Goal: Information Seeking & Learning: Learn about a topic

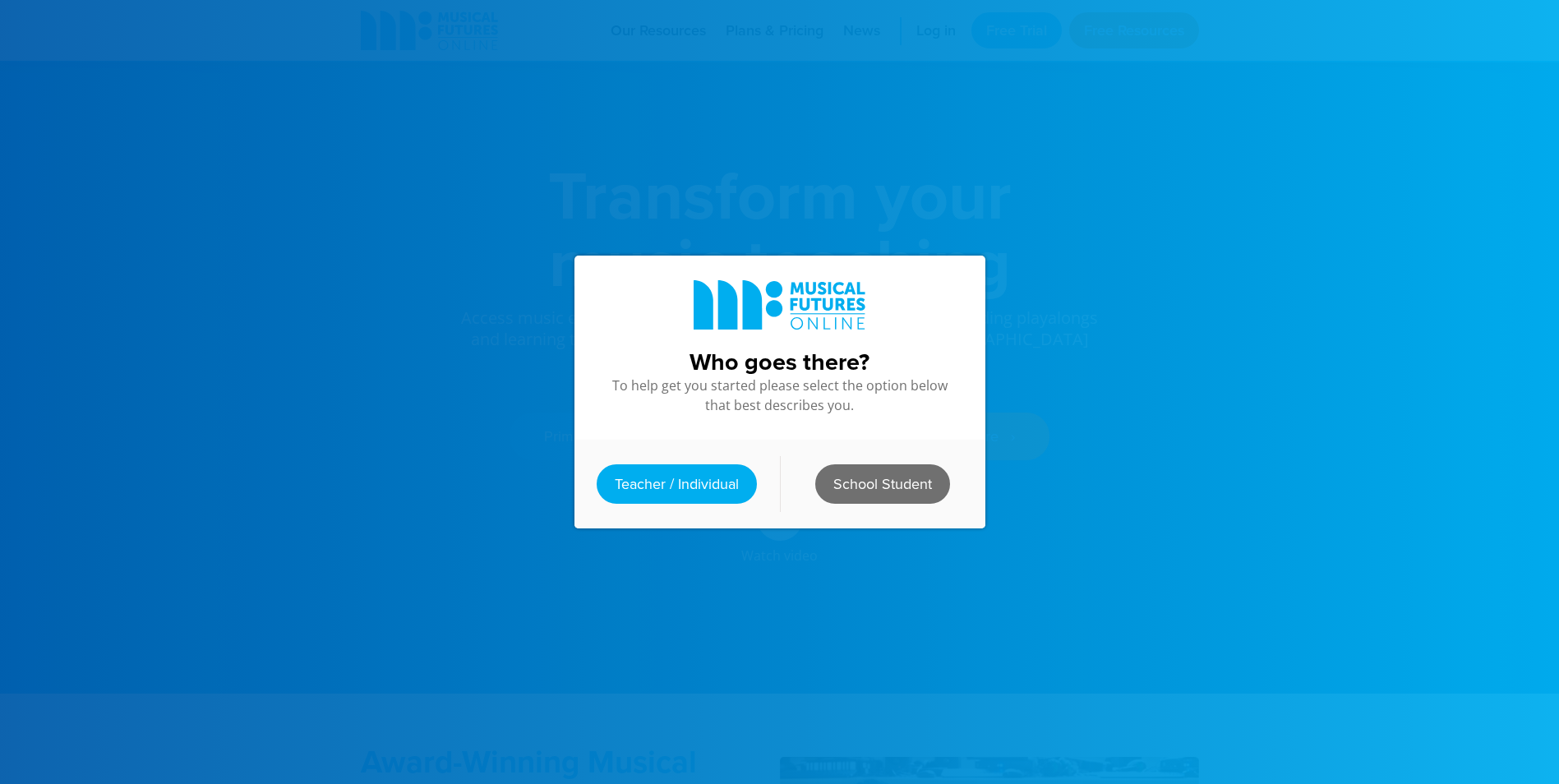
click at [862, 471] on link "School Student" at bounding box center [883, 483] width 134 height 40
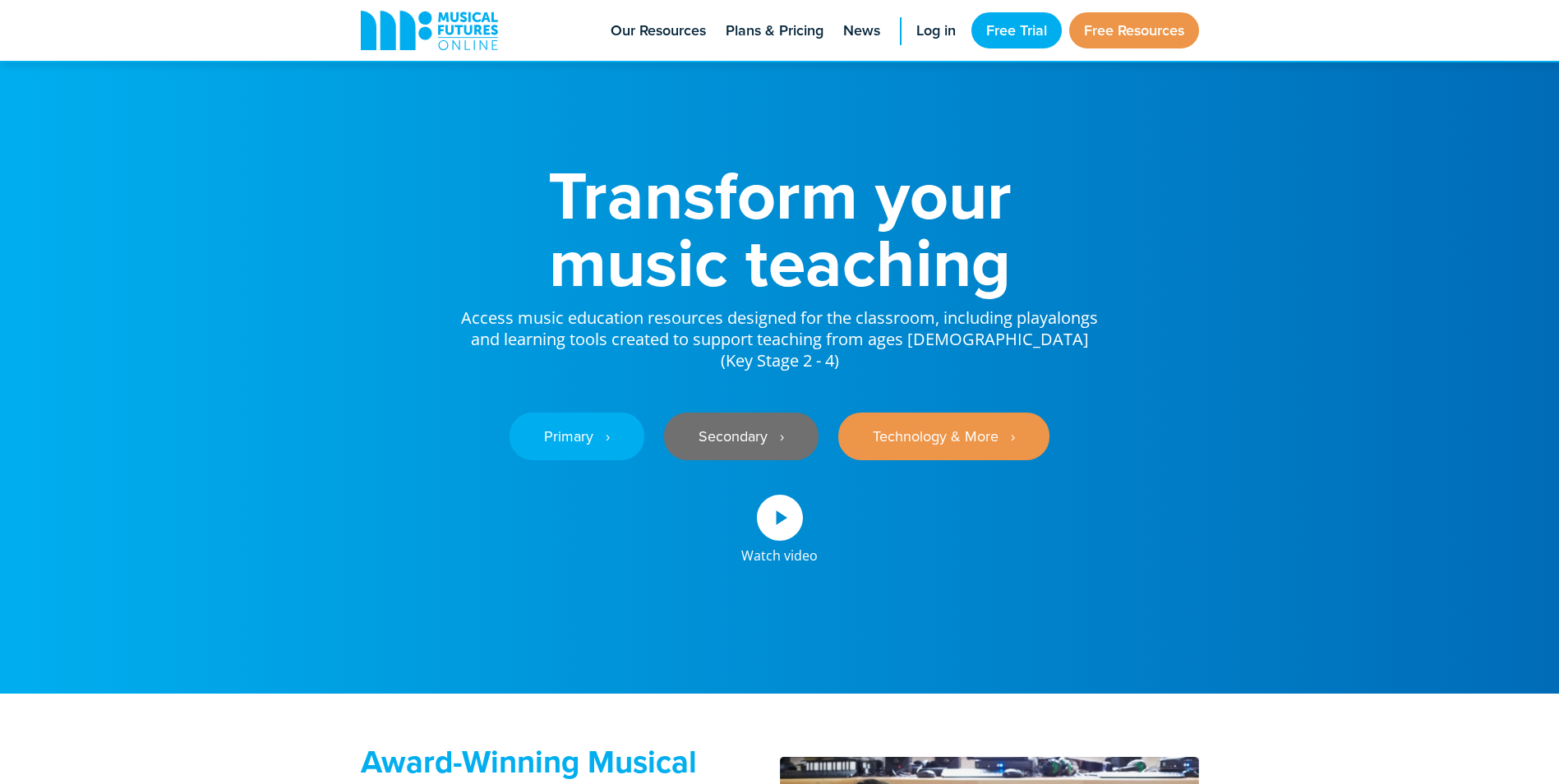
click at [785, 420] on link "Secondary ‎‏‏‎ ‎ ›" at bounding box center [741, 436] width 155 height 48
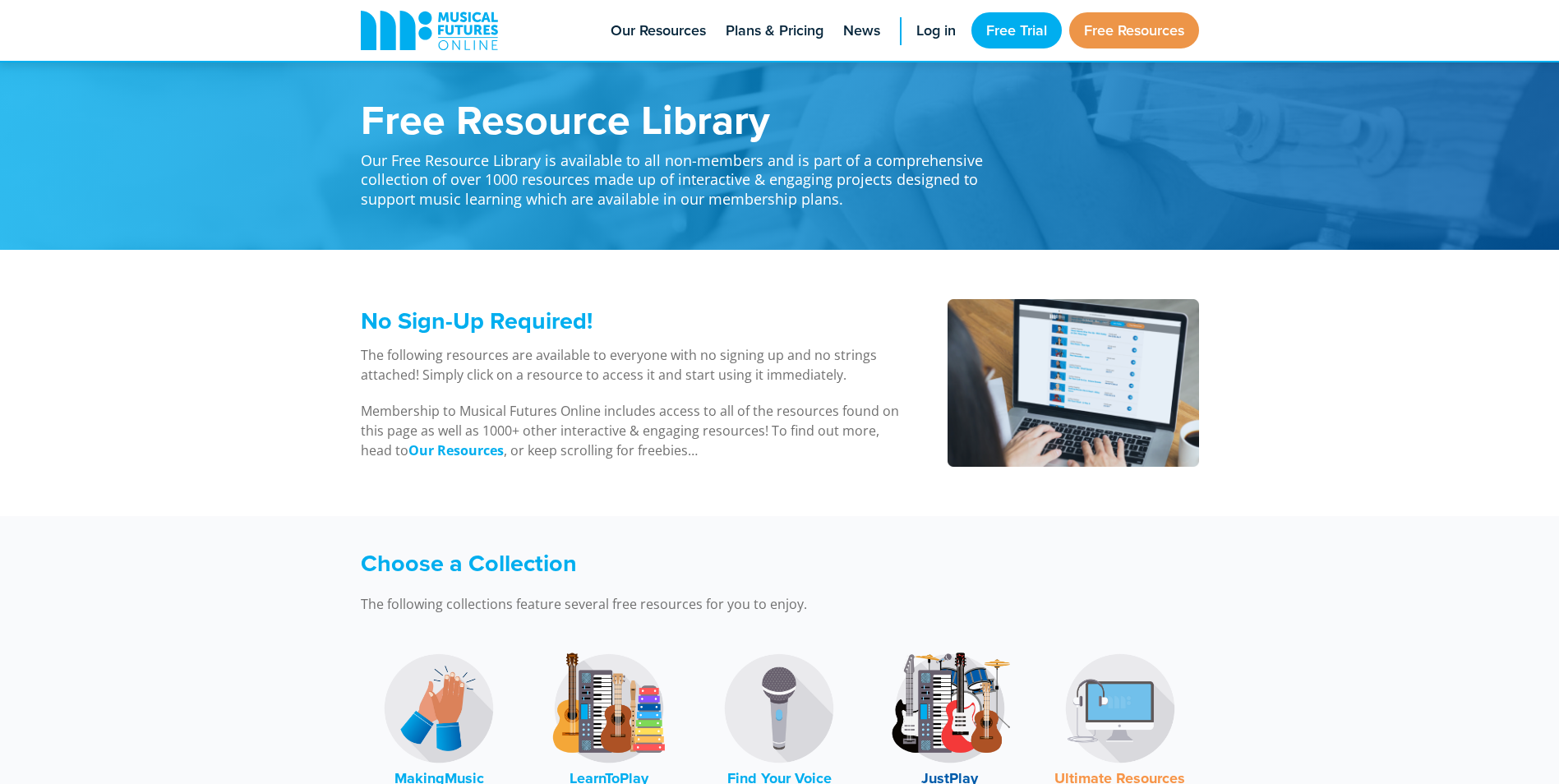
scroll to position [165, 0]
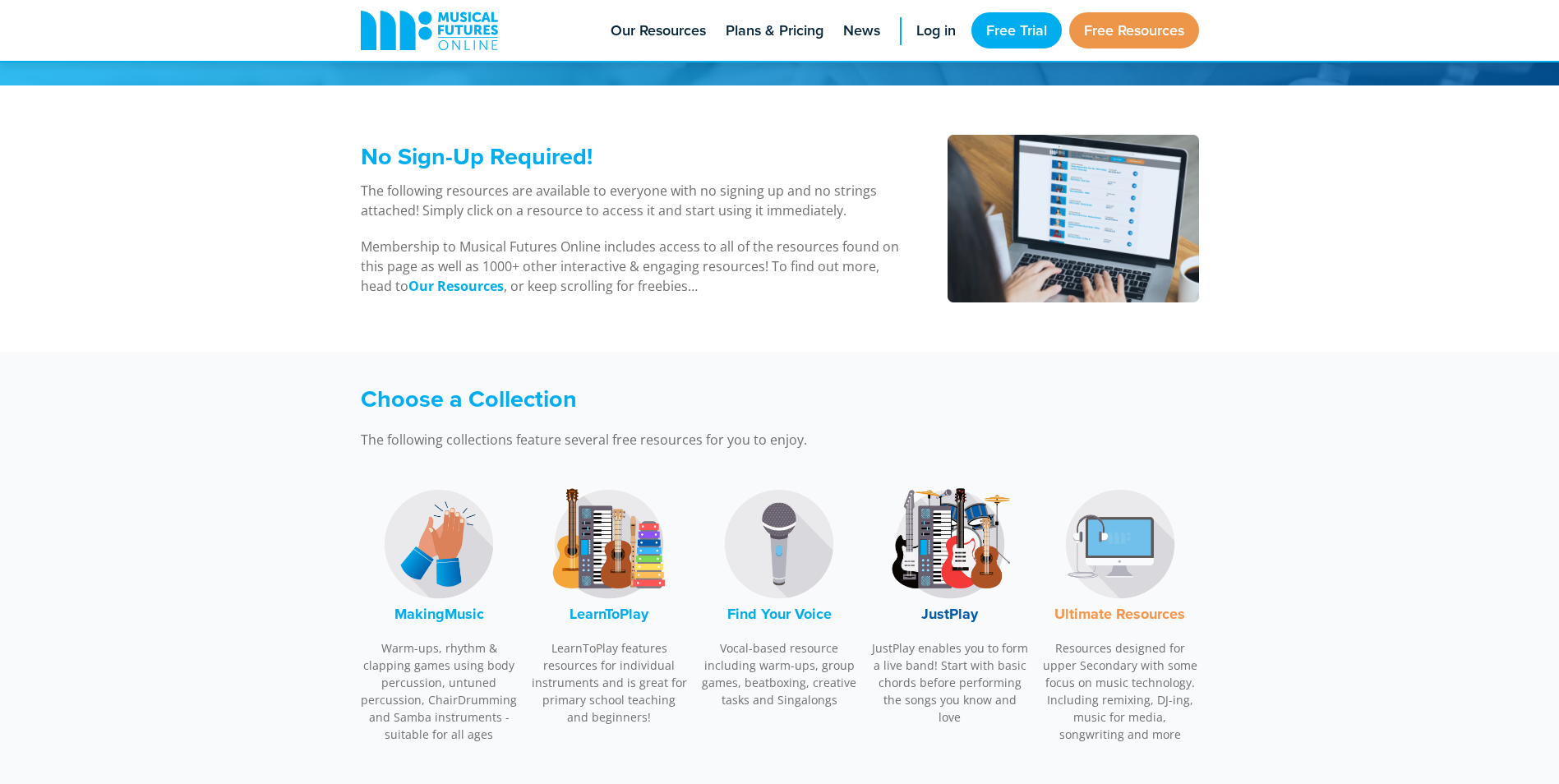
click at [770, 560] on img at bounding box center [779, 544] width 123 height 123
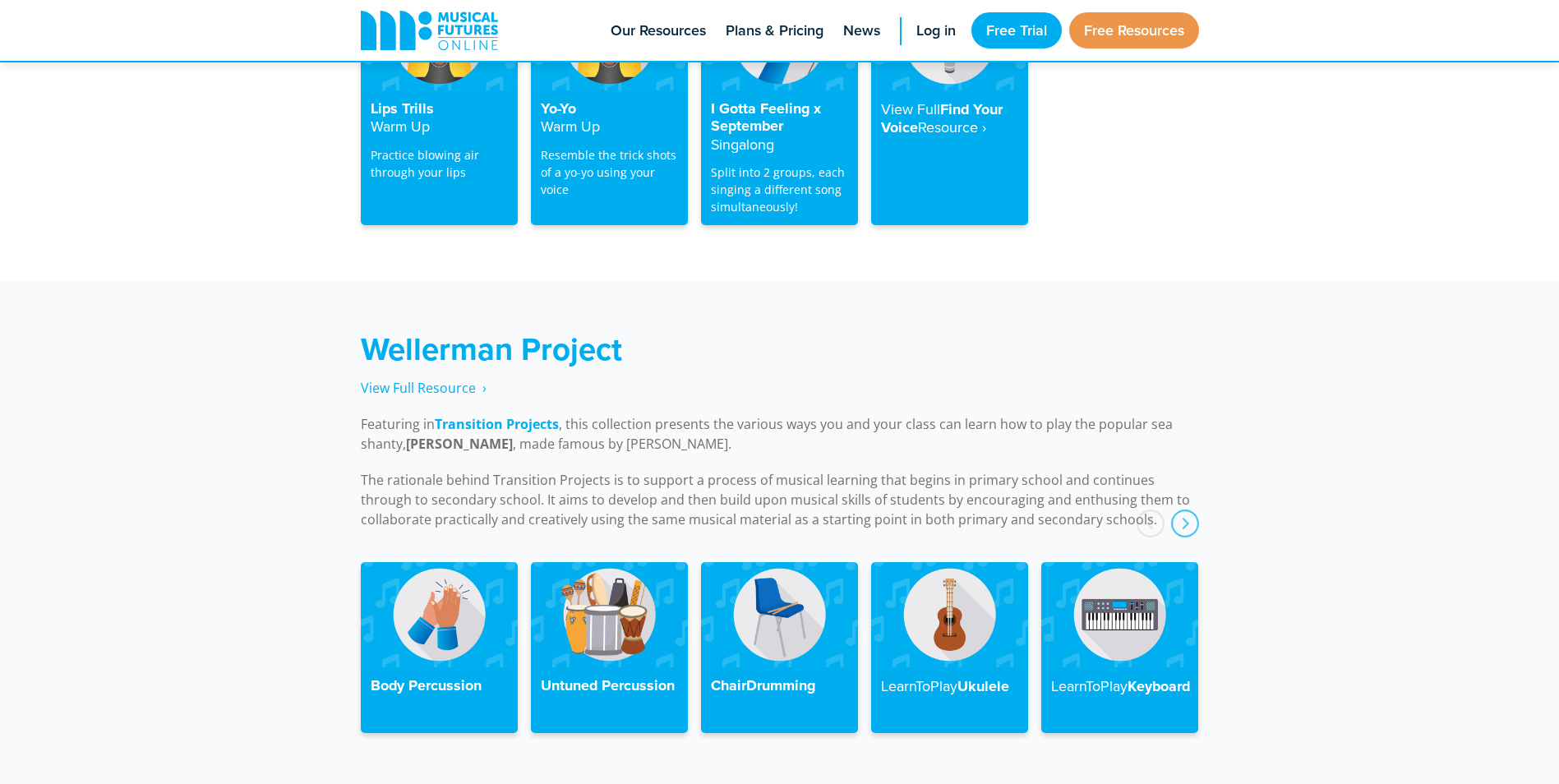
scroll to position [3222, 0]
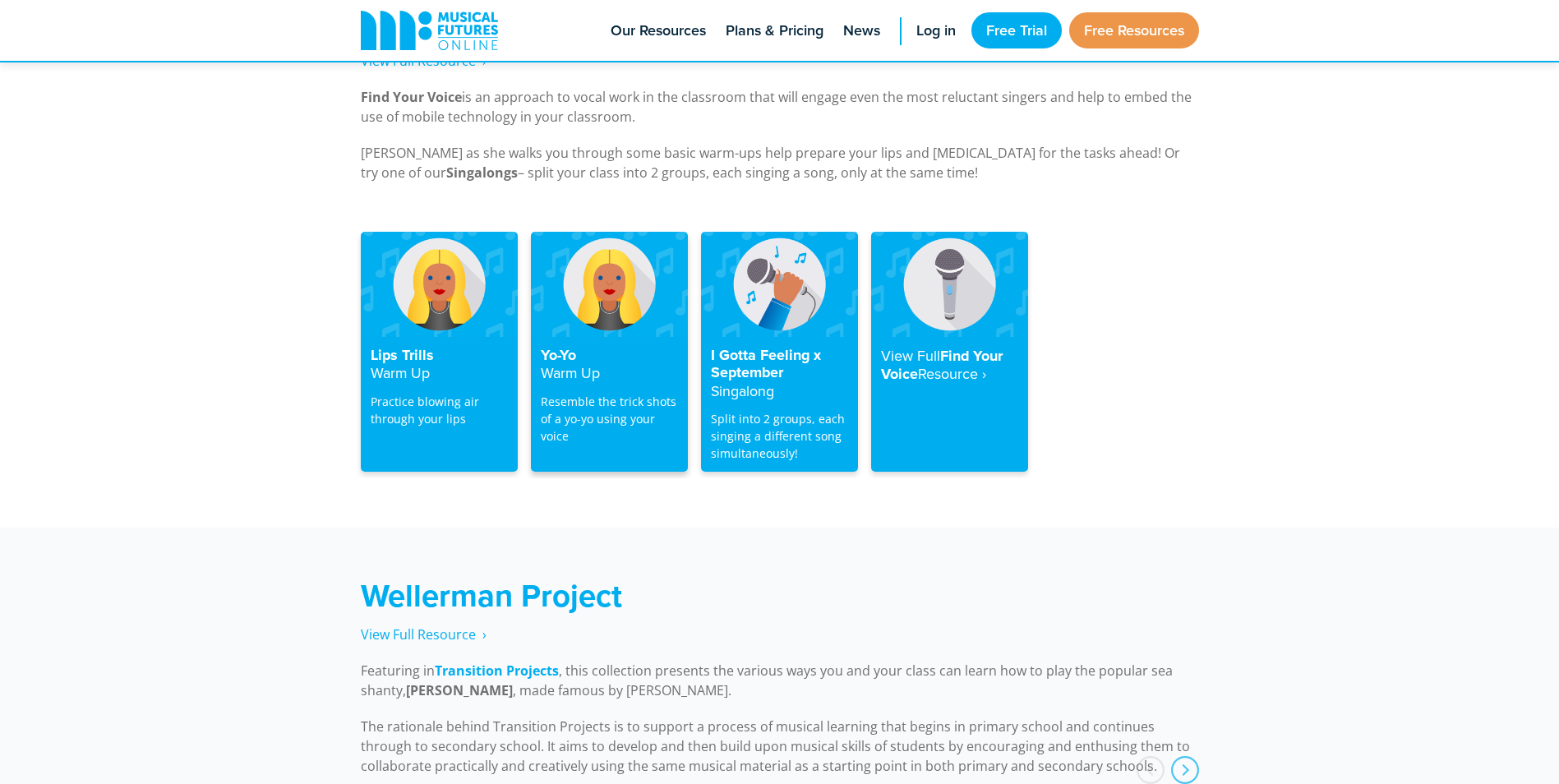
click at [592, 363] on strong "Warm Up" at bounding box center [570, 373] width 59 height 20
click at [603, 295] on img at bounding box center [609, 283] width 157 height 104
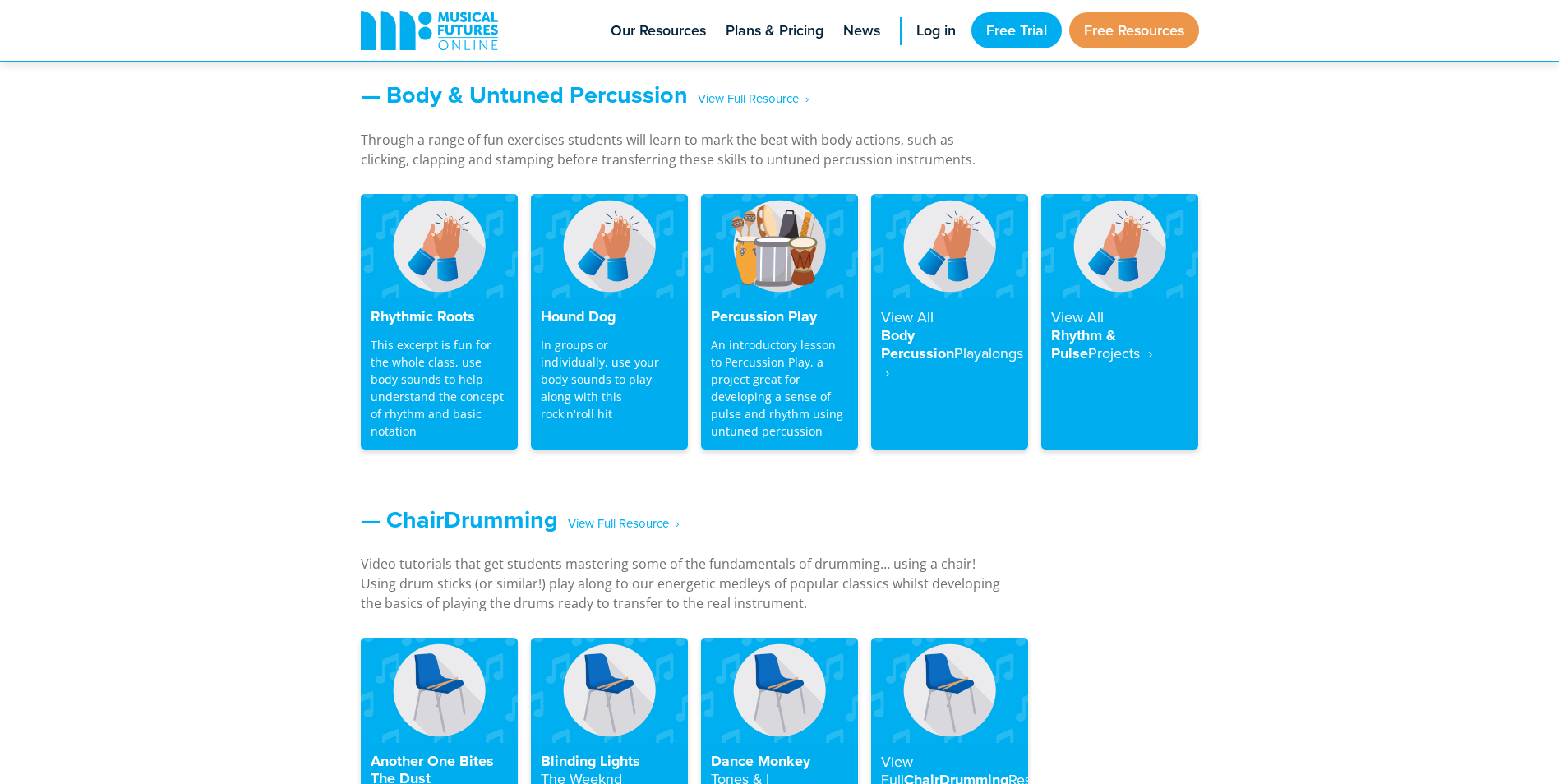
scroll to position [1577, 0]
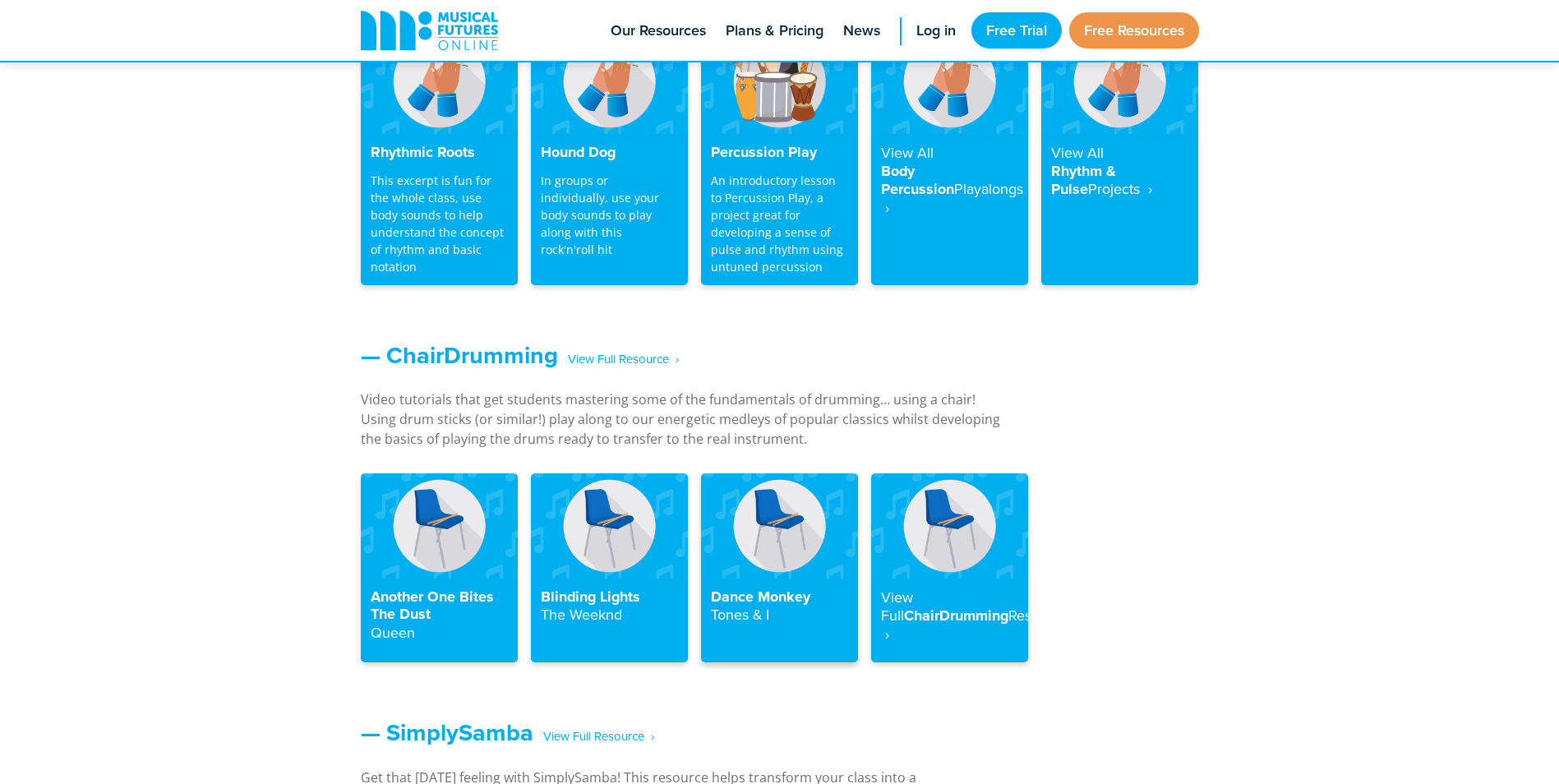
click at [753, 531] on img at bounding box center [780, 525] width 157 height 104
click at [737, 602] on h4 "Dance Monkey Tones & I" at bounding box center [779, 605] width 137 height 36
click at [775, 552] on img at bounding box center [780, 525] width 157 height 104
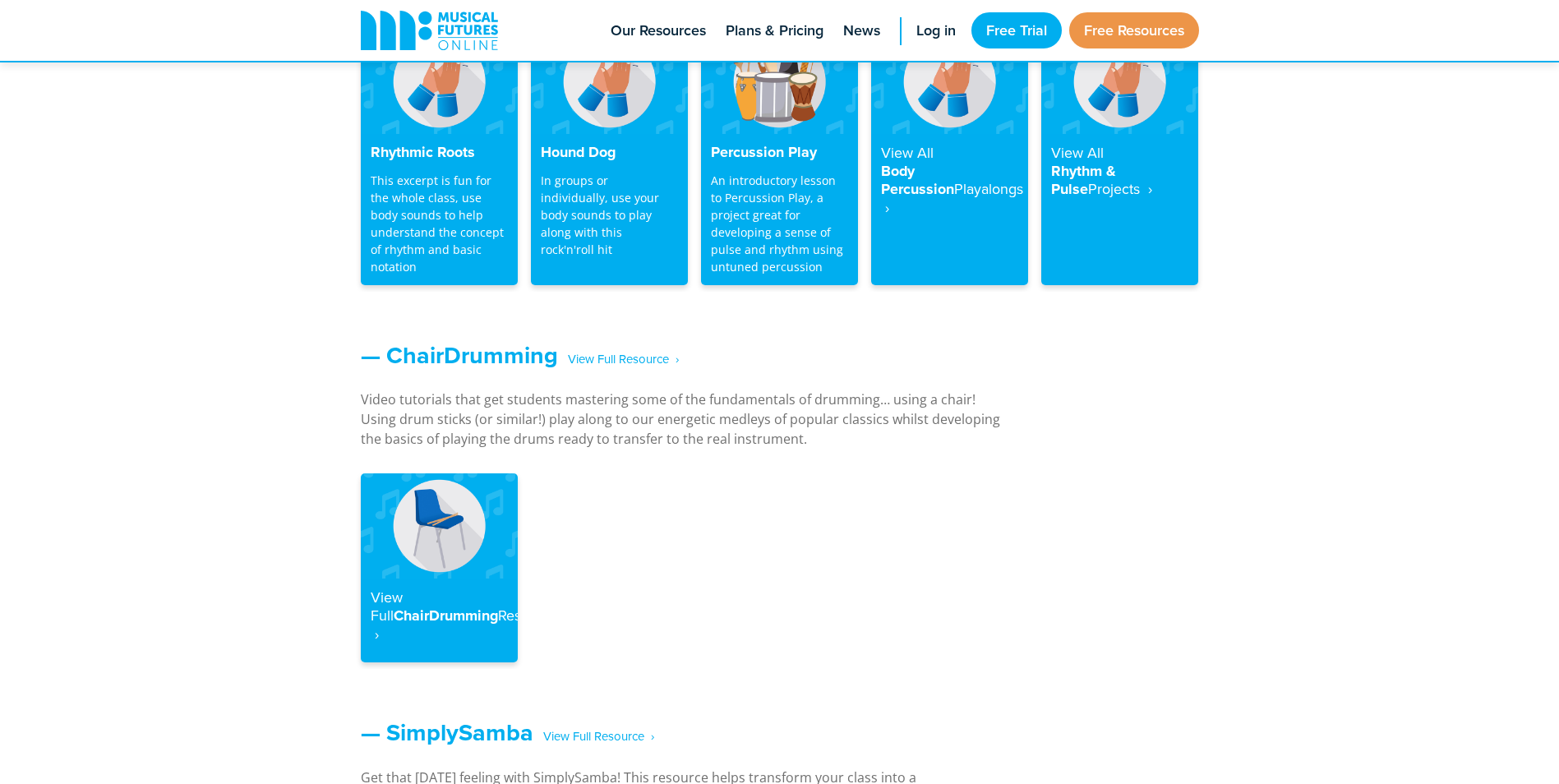
click at [775, 552] on div "Another One Bites The Dust Queen Blinding Lights The Weeknd Dance Monkey Tones …" at bounding box center [780, 571] width 851 height 195
click at [425, 635] on strong "Resource ‎ ›" at bounding box center [465, 624] width 188 height 40
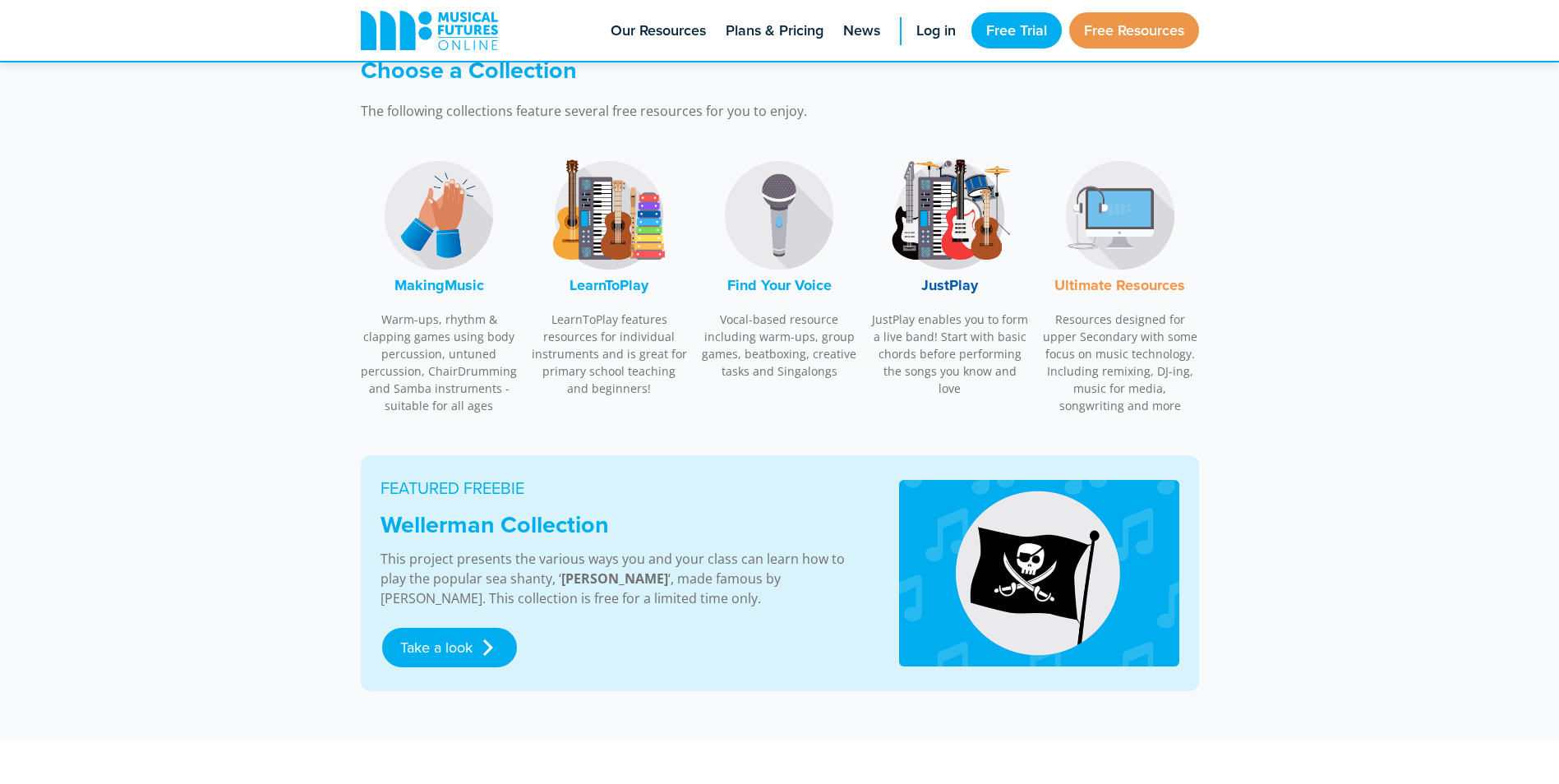
scroll to position [410, 0]
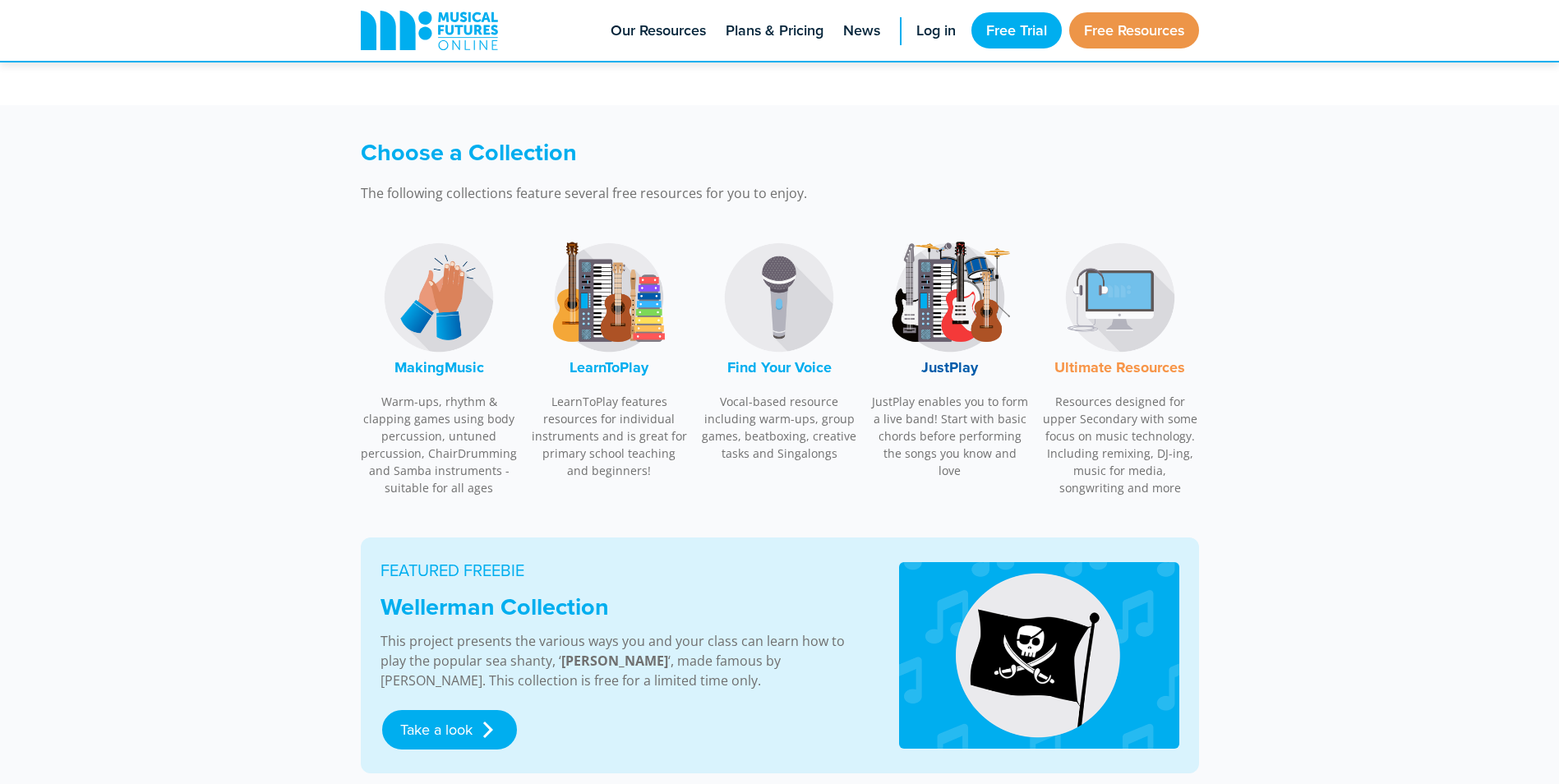
click at [438, 301] on img at bounding box center [439, 297] width 123 height 123
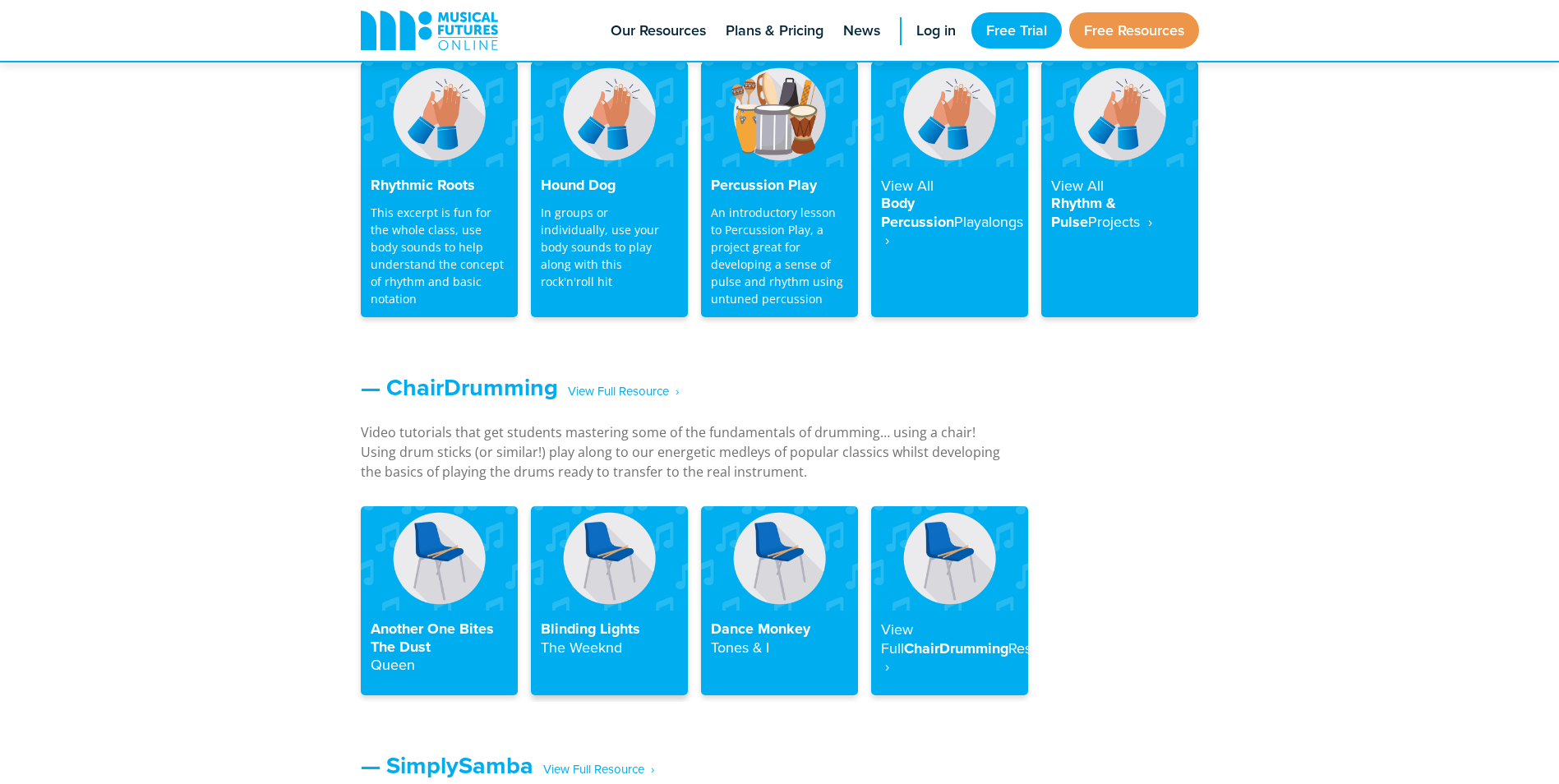
scroll to position [1628, 0]
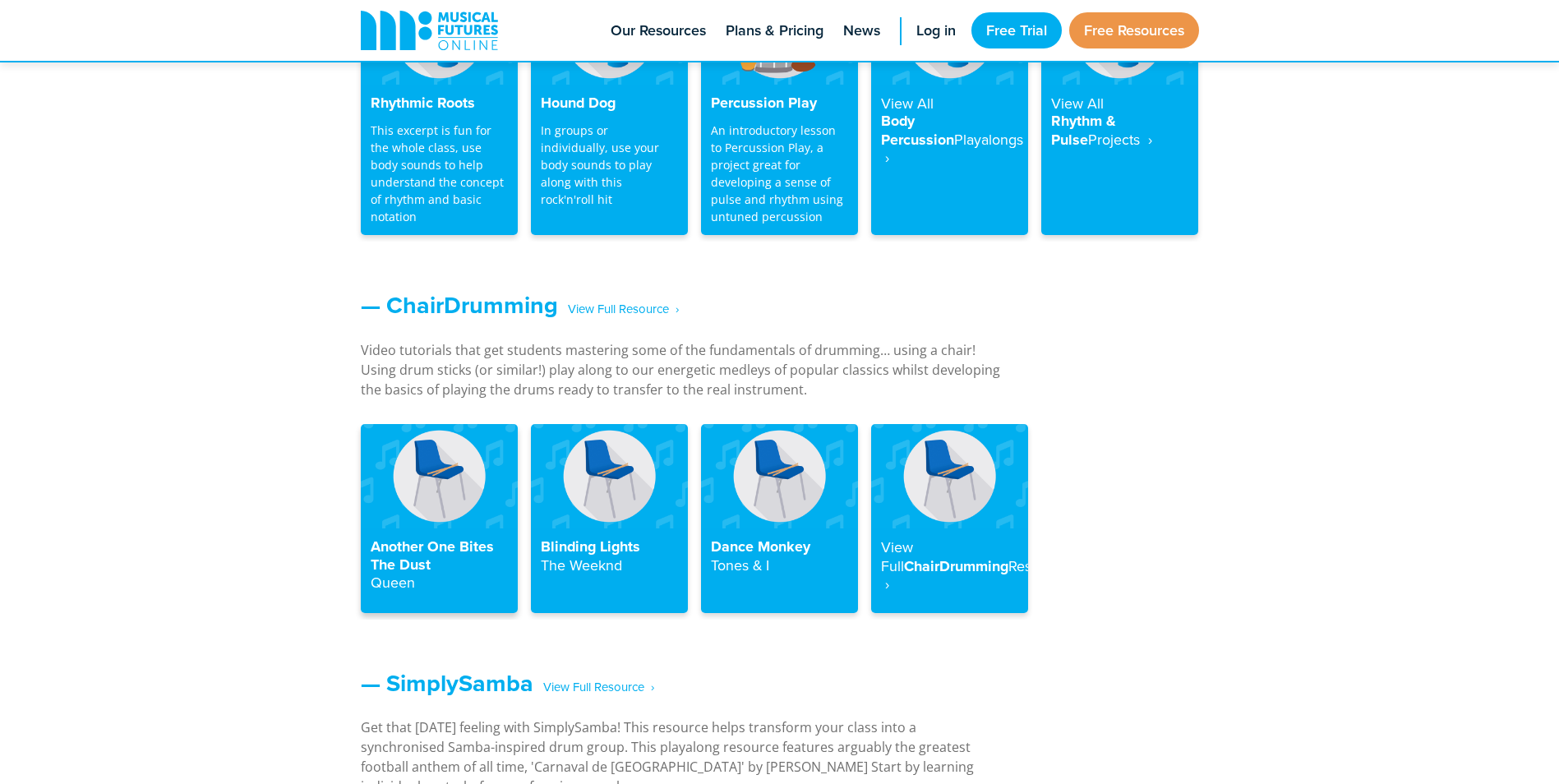
click at [433, 491] on img at bounding box center [439, 476] width 157 height 104
click at [637, 310] on span "‎ ‎ ‎ View Full Resource‎‏‏‎ ‎ ›" at bounding box center [618, 309] width 121 height 29
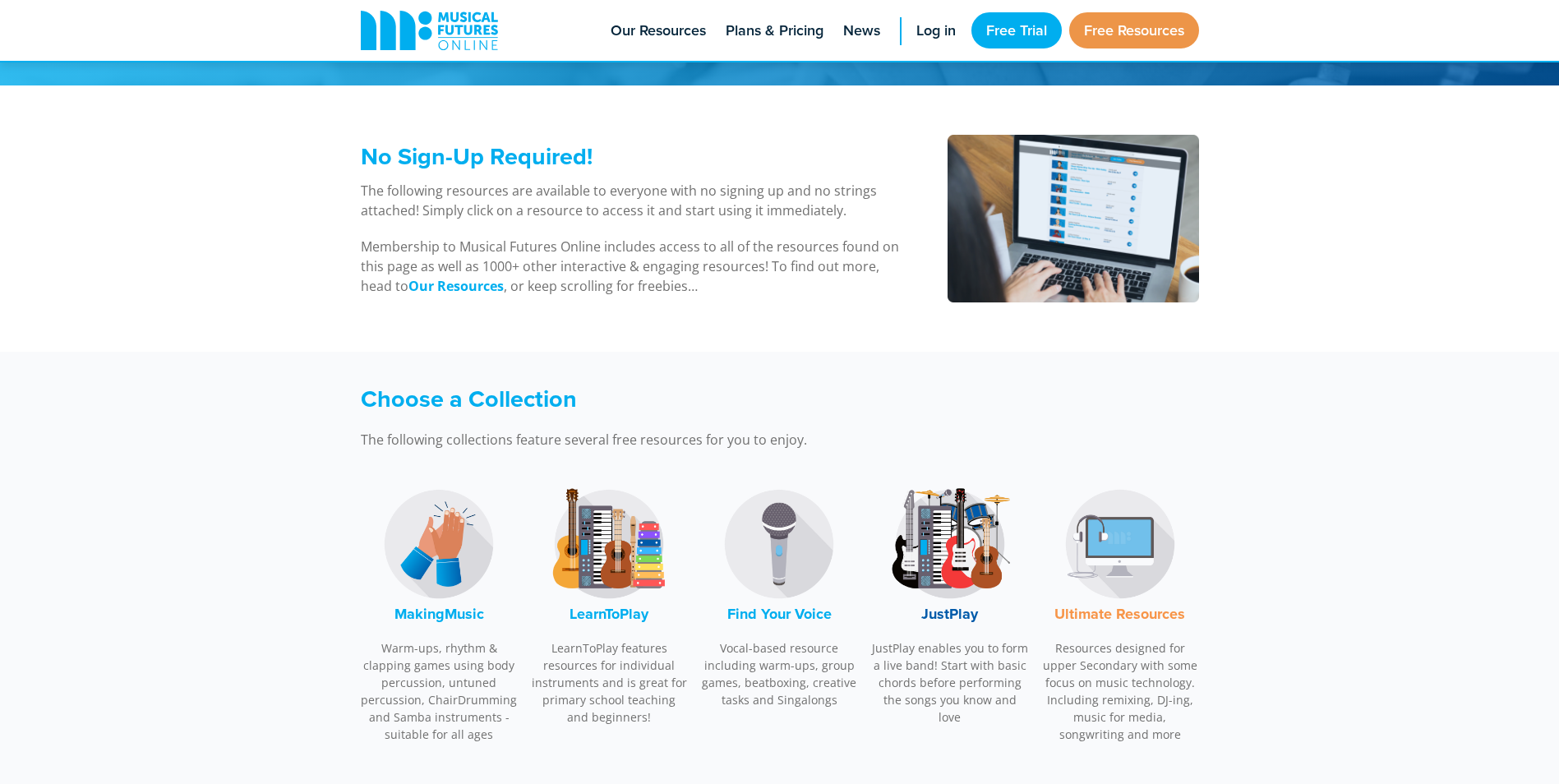
scroll to position [247, 0]
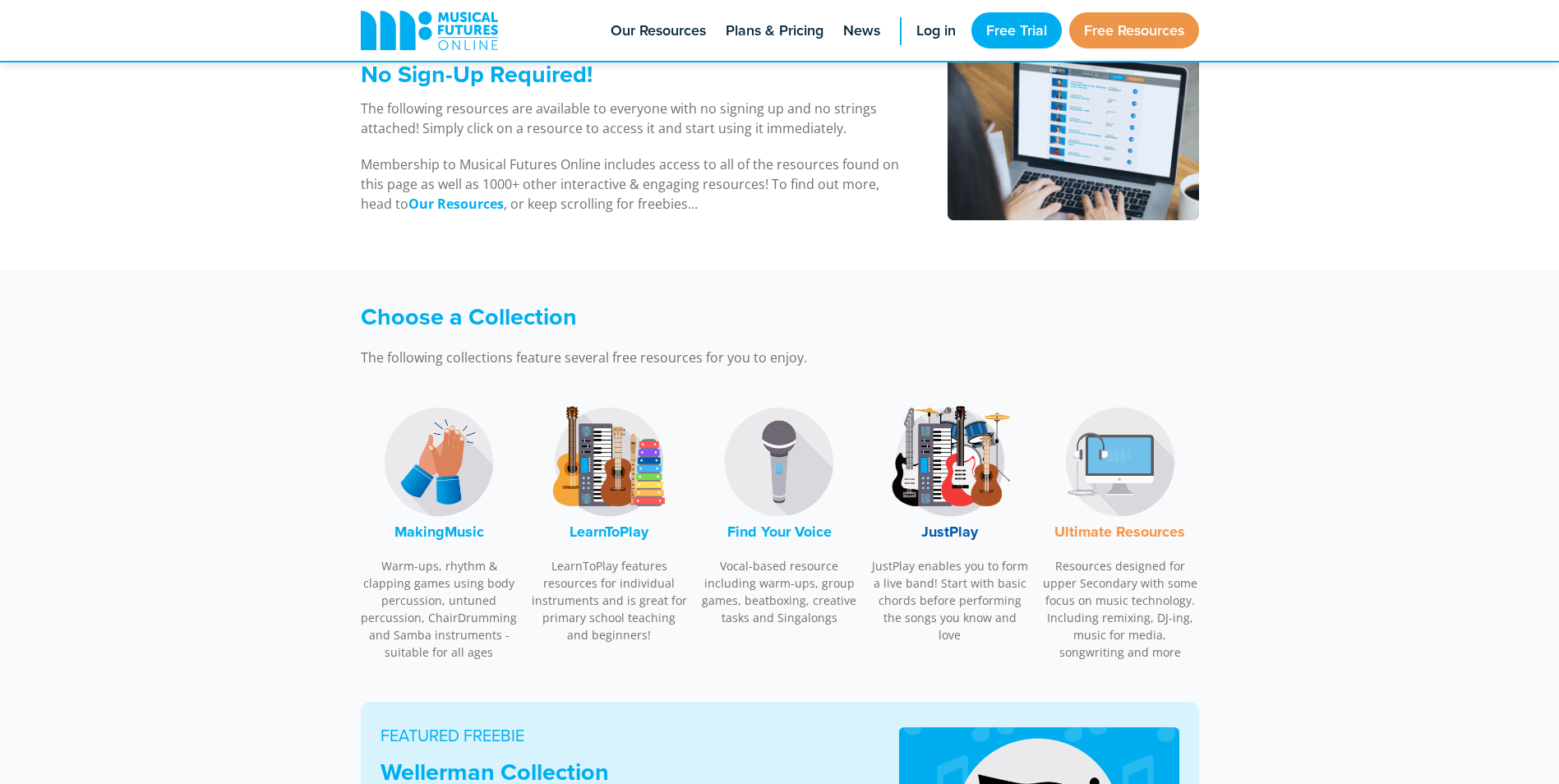
click at [456, 484] on img at bounding box center [439, 462] width 123 height 123
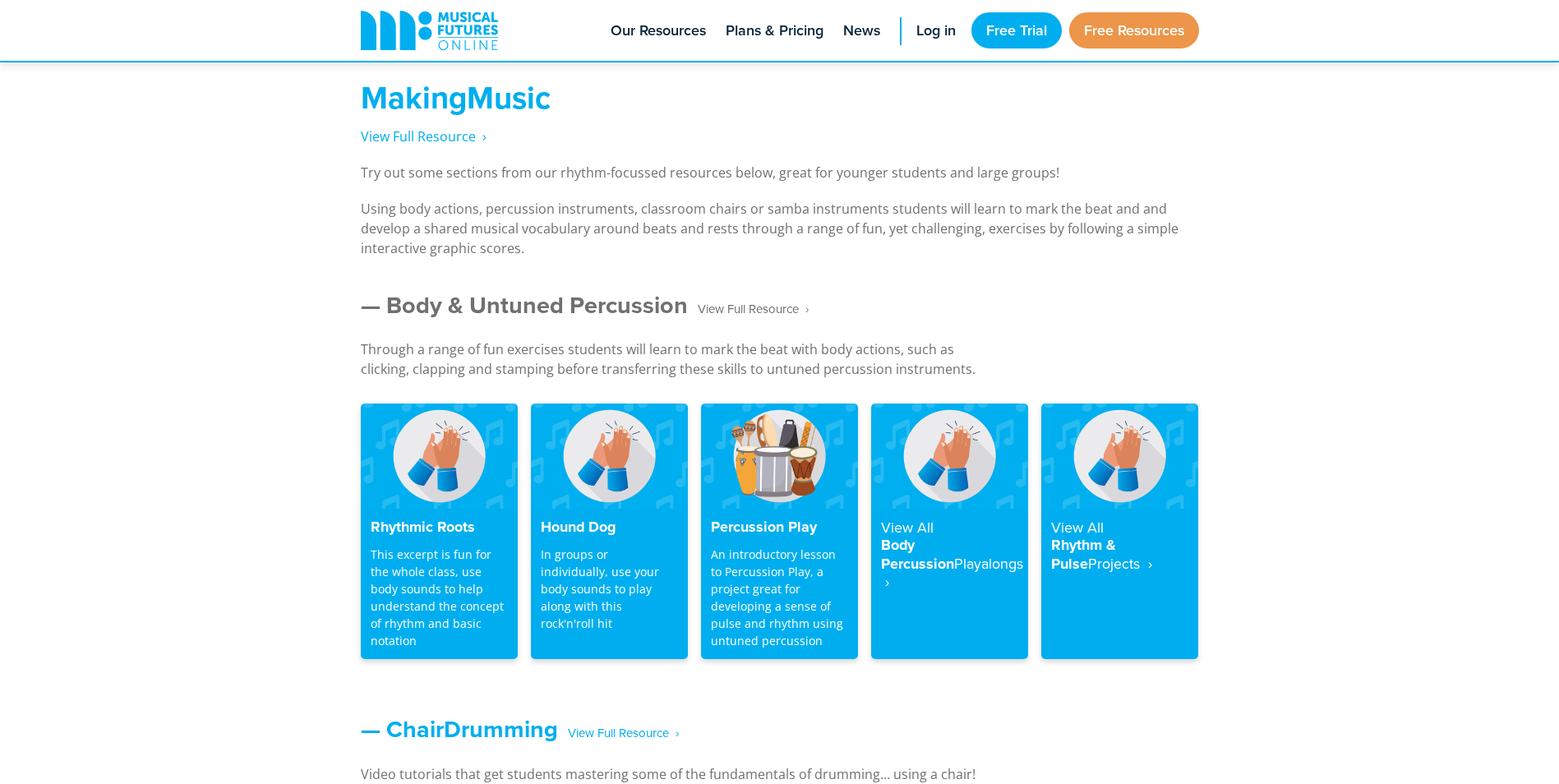
scroll to position [1217, 0]
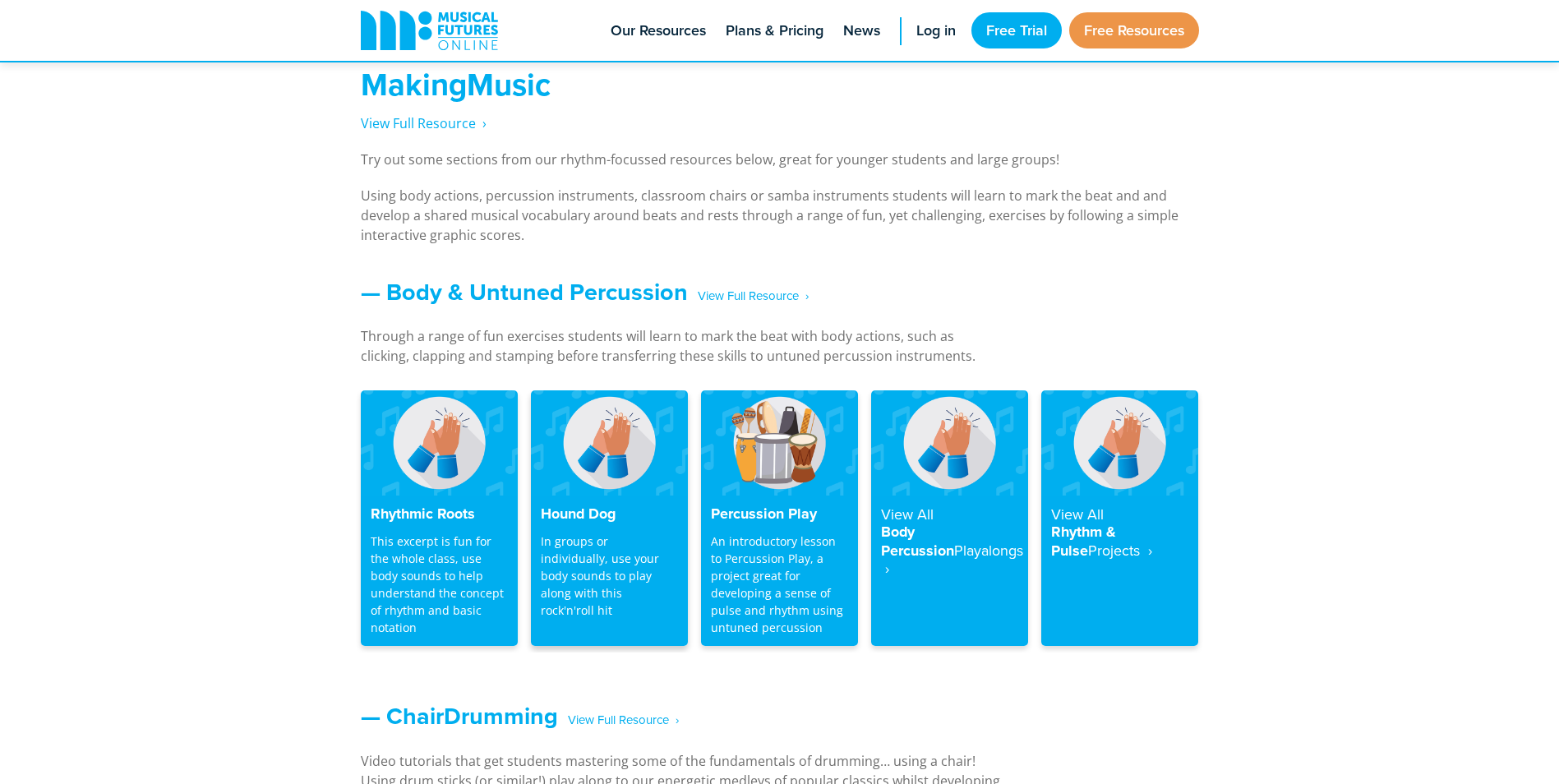
click at [590, 443] on img at bounding box center [609, 442] width 157 height 104
click at [598, 467] on img at bounding box center [609, 442] width 157 height 104
click at [590, 490] on img at bounding box center [609, 442] width 157 height 104
click at [626, 548] on p "In groups or individually, use your body sounds to play along with this rock'n'…" at bounding box center [608, 576] width 137 height 86
click at [629, 453] on img at bounding box center [609, 442] width 157 height 104
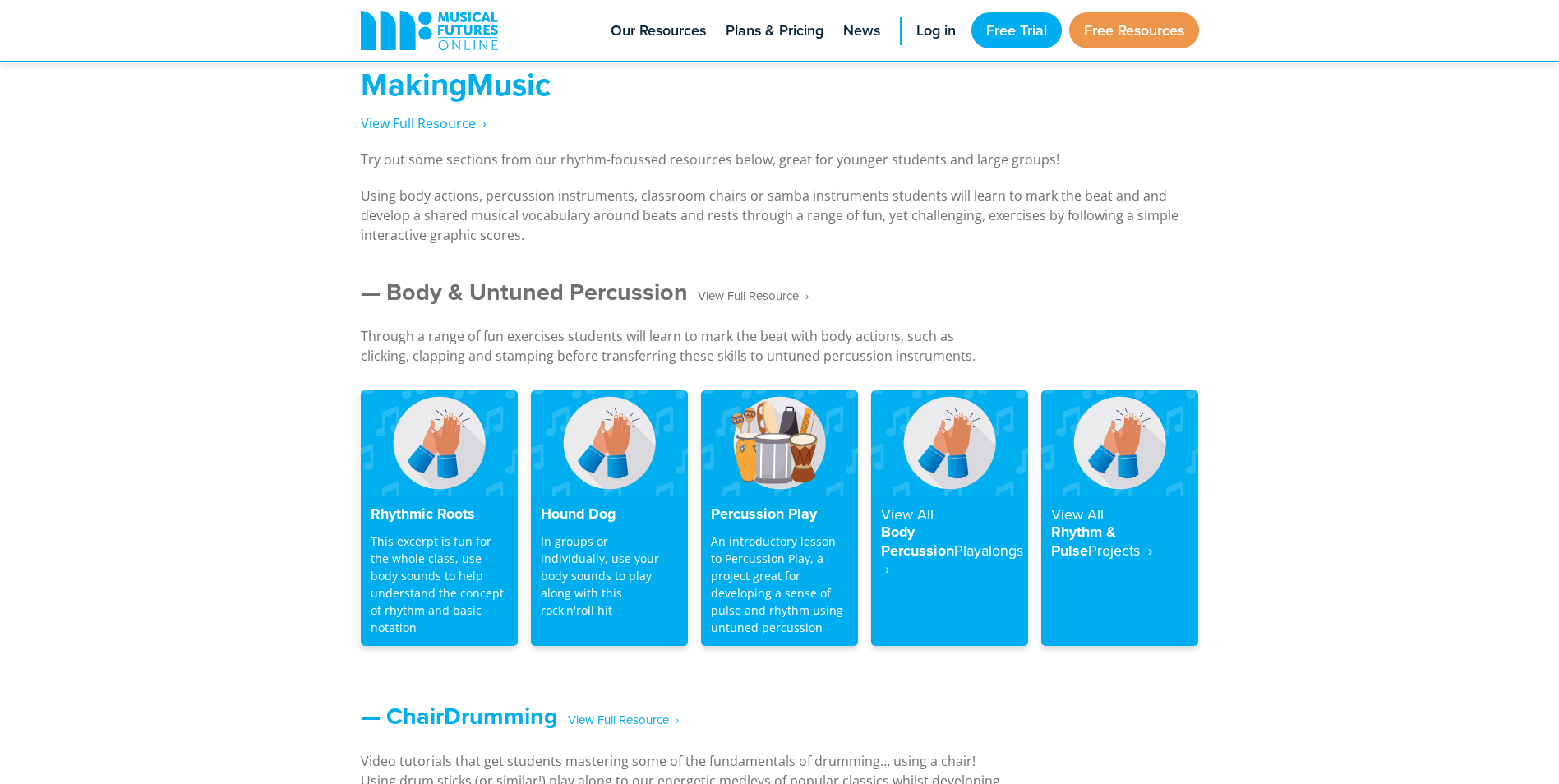
click at [788, 296] on span "‎ ‎ ‎ View Full Resource‎‏‏‎ ‎ ›" at bounding box center [747, 295] width 121 height 29
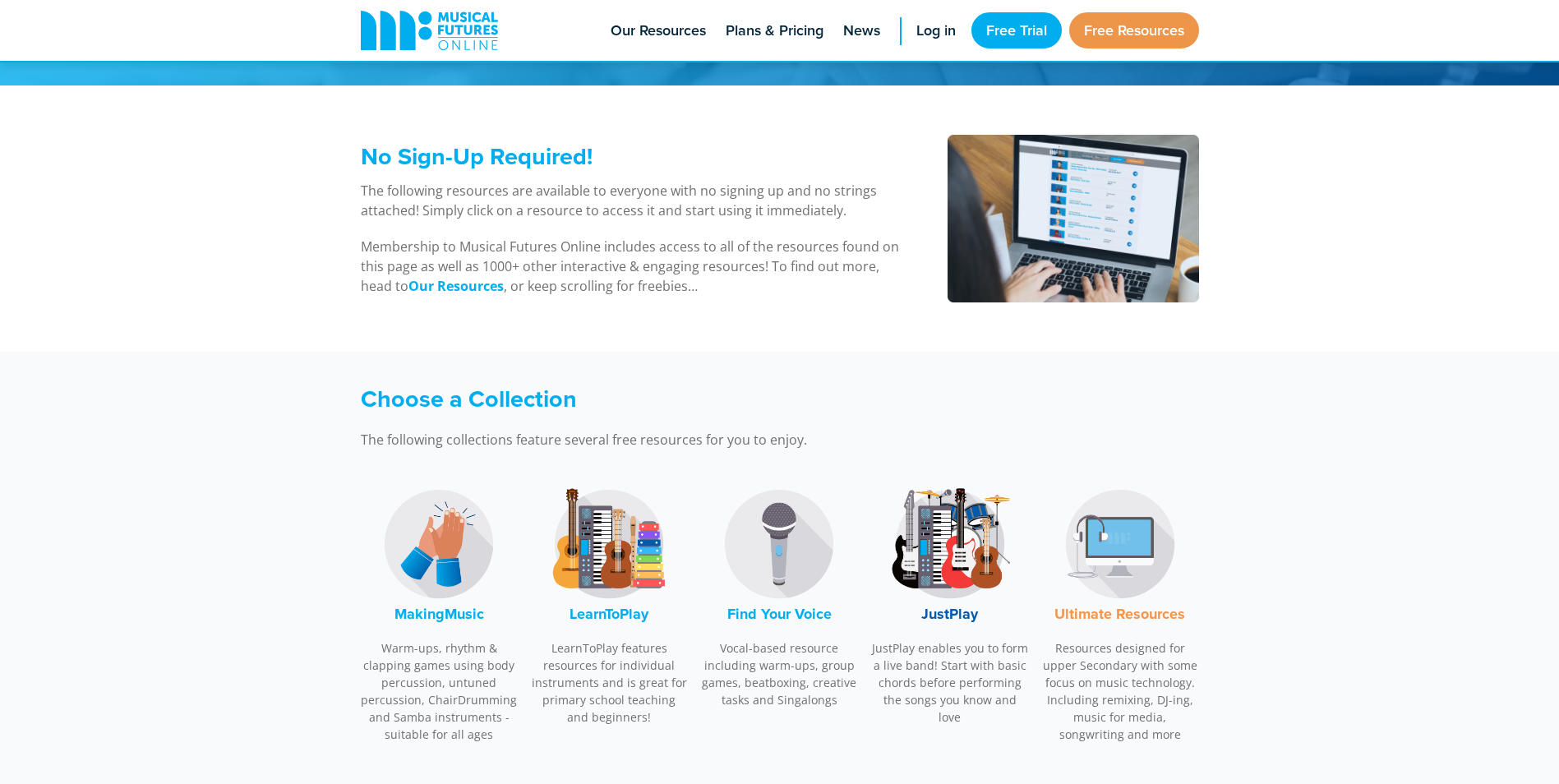
scroll to position [247, 0]
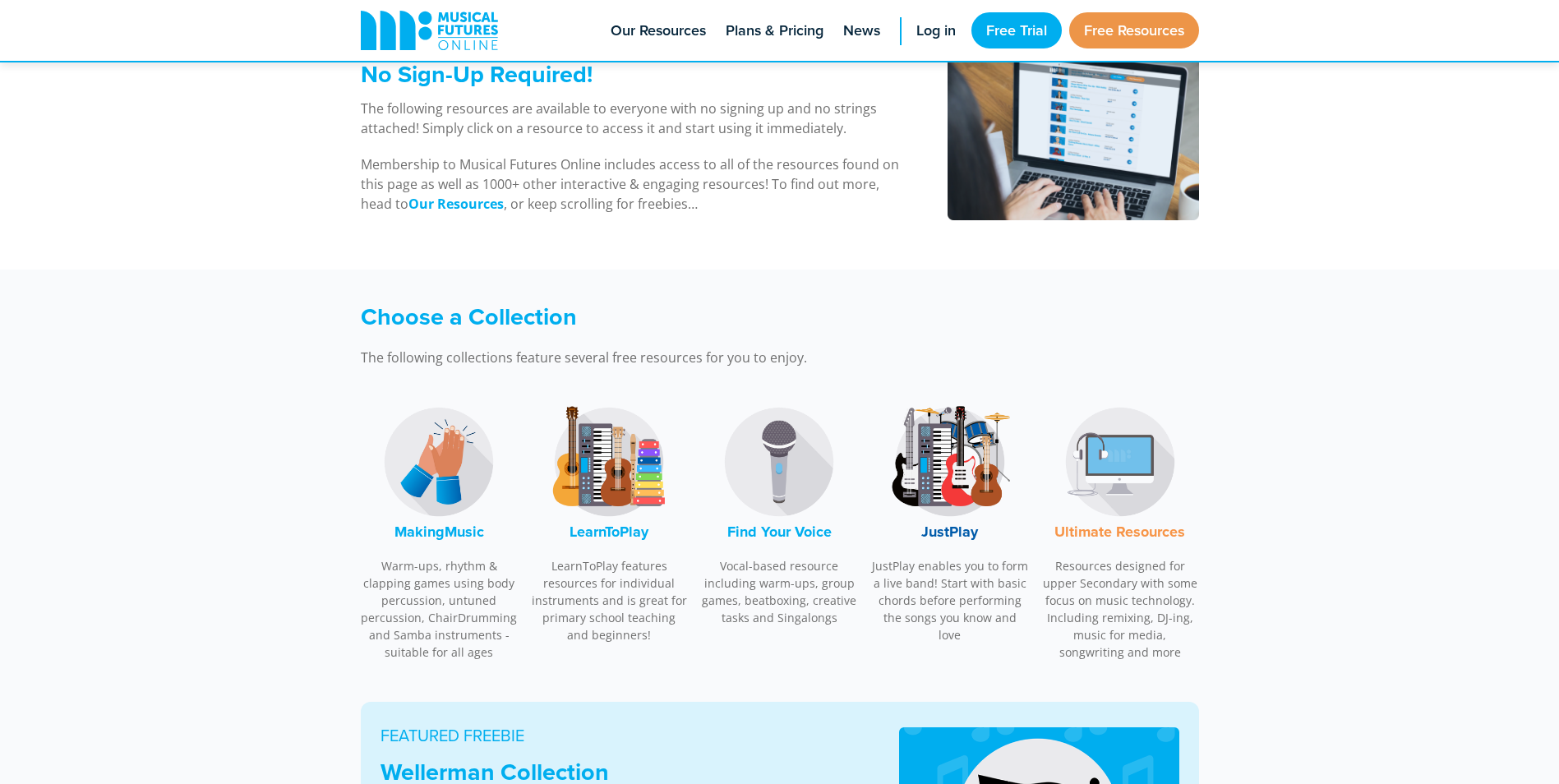
click at [460, 459] on img at bounding box center [439, 462] width 123 height 123
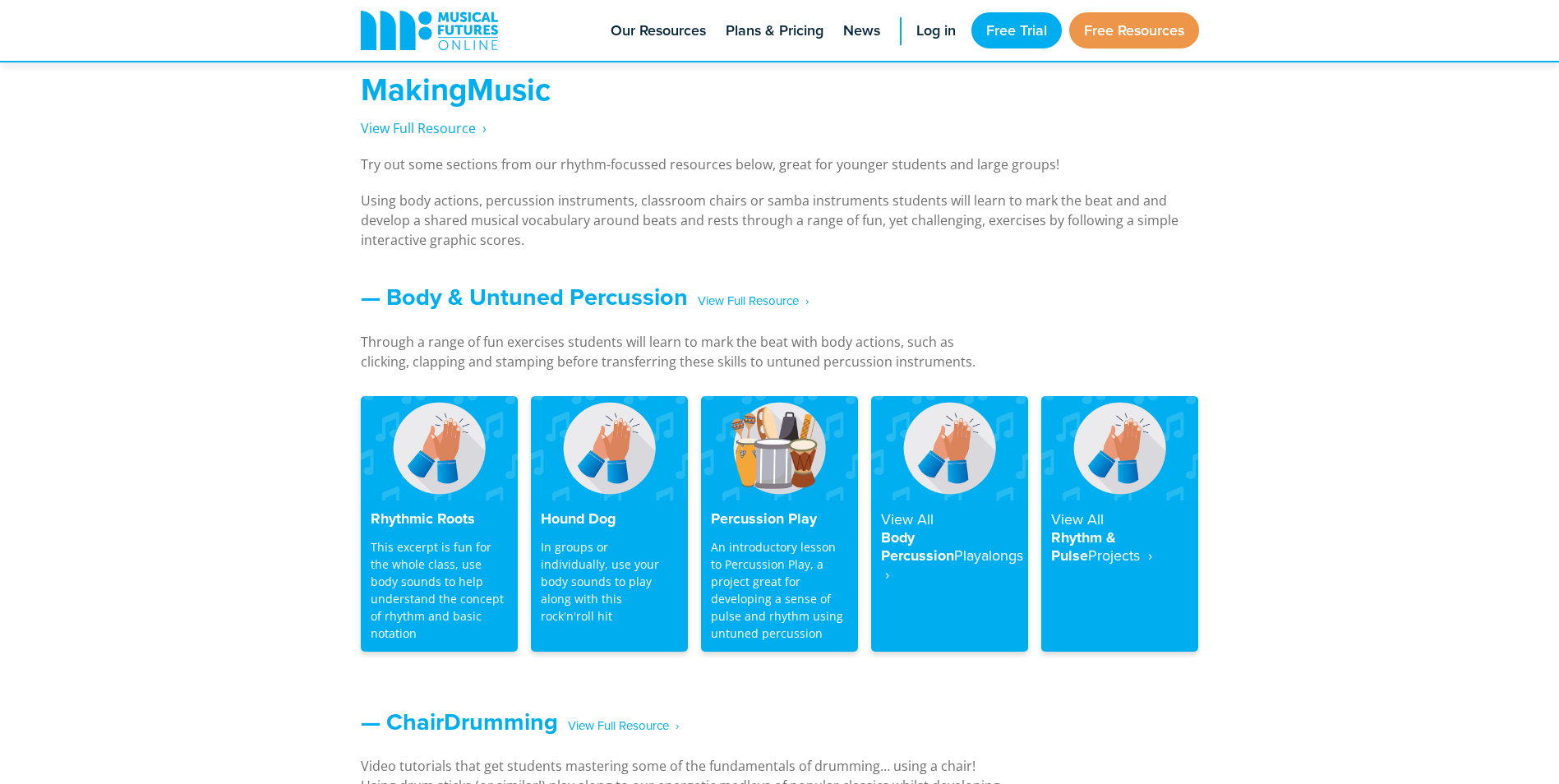
scroll to position [1217, 0]
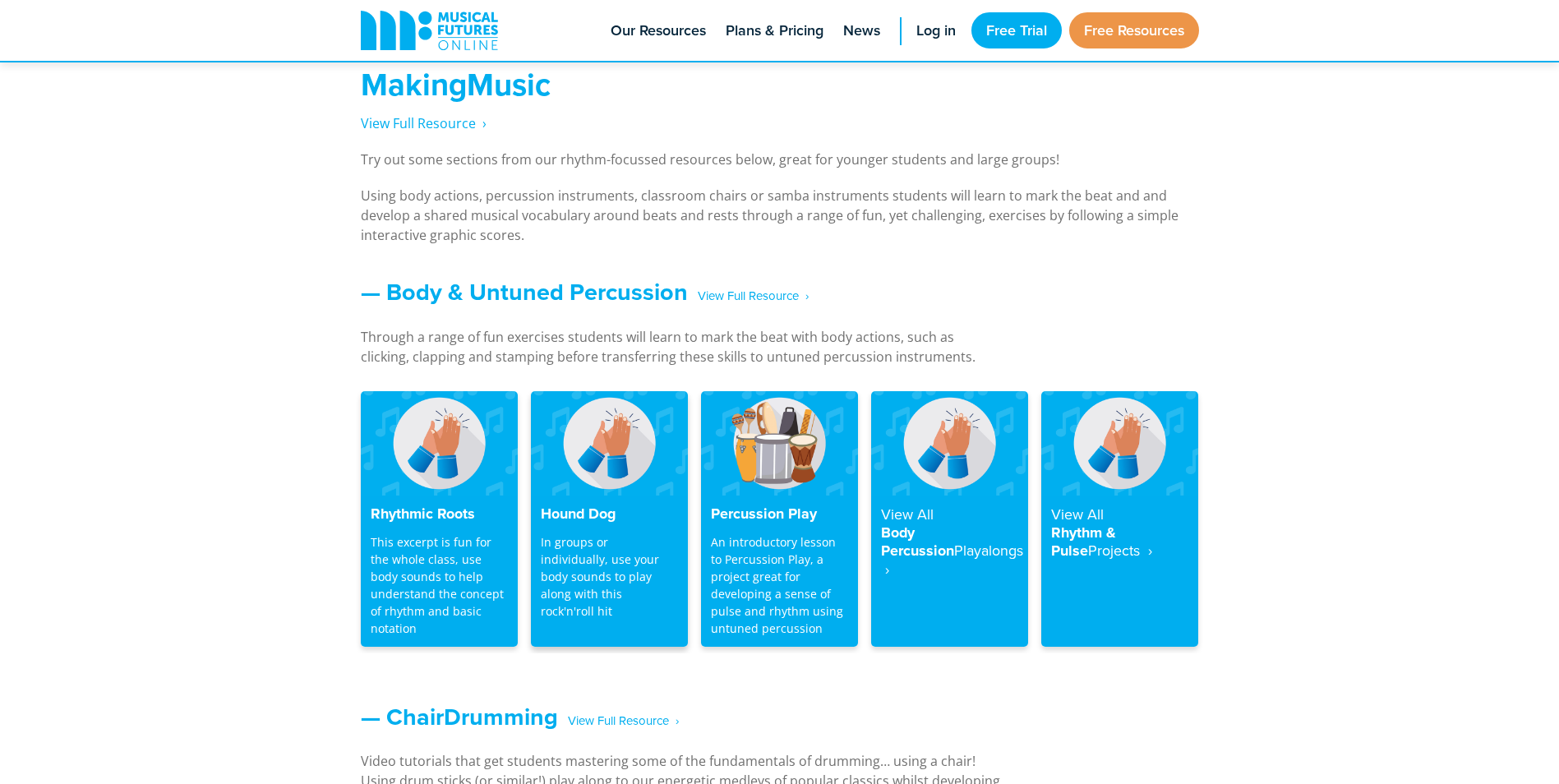
click at [606, 477] on img at bounding box center [609, 443] width 157 height 104
click at [927, 551] on strong "Playalongs ‎ ›" at bounding box center [952, 559] width 142 height 40
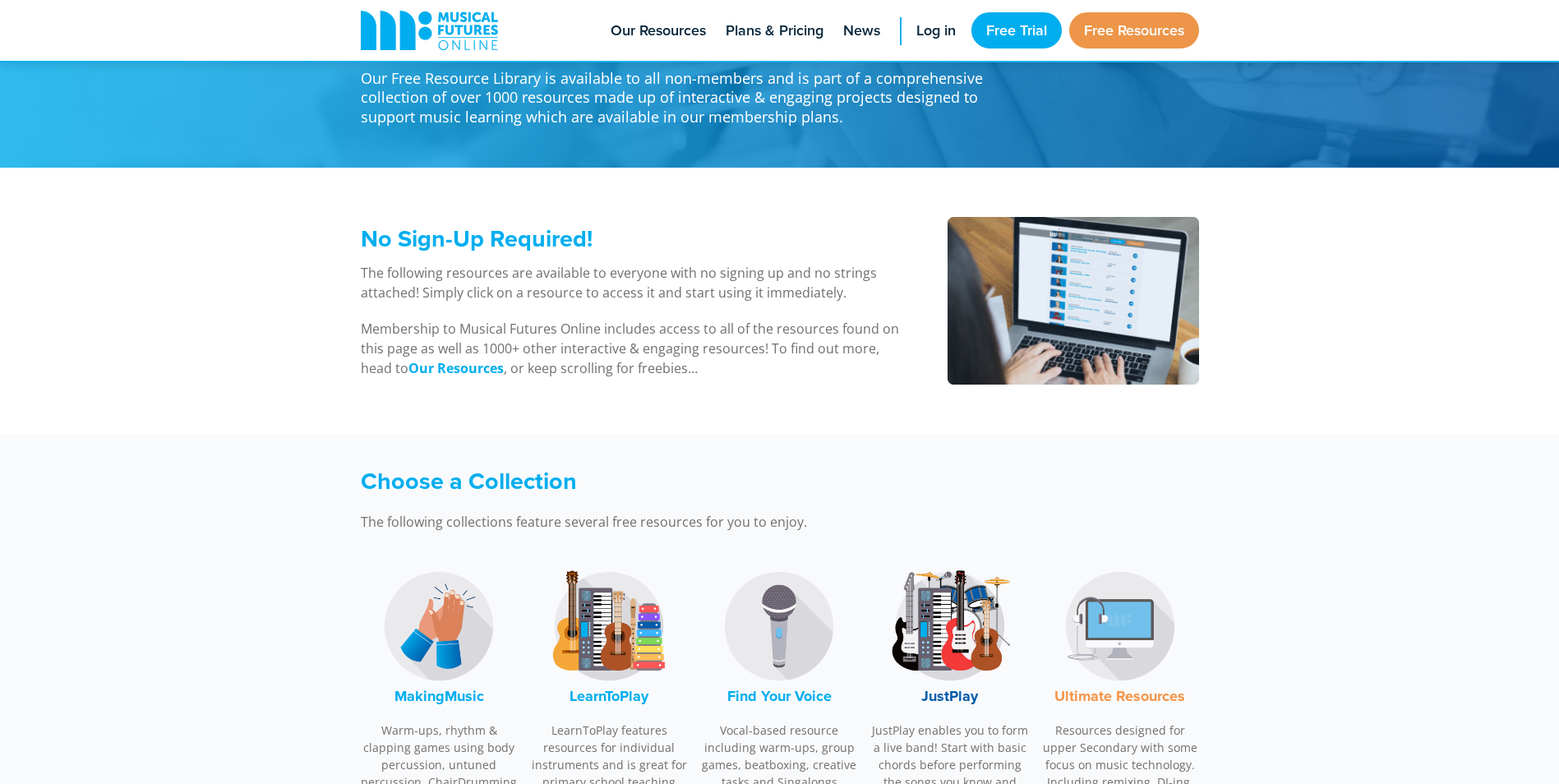
scroll to position [165, 0]
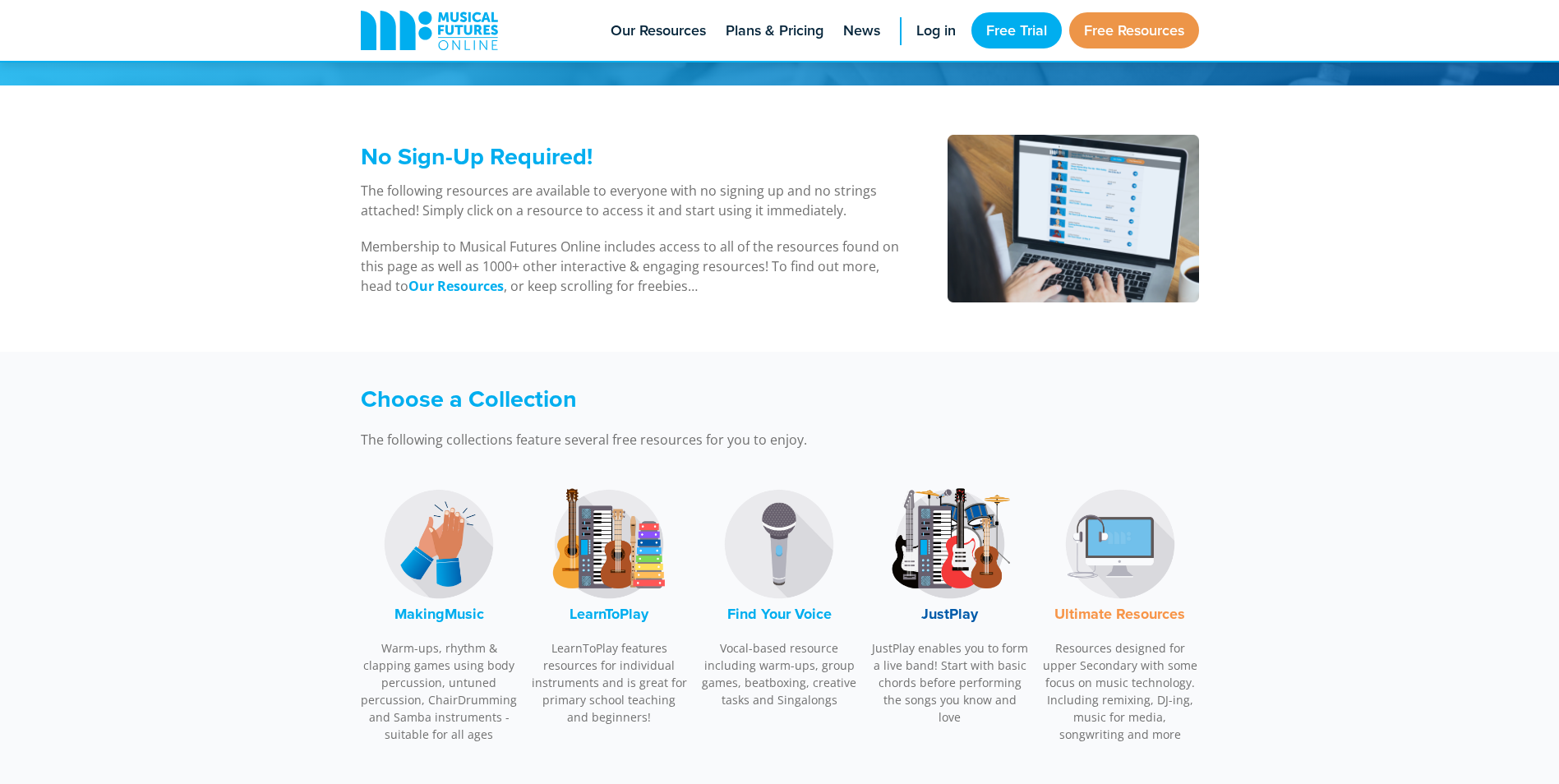
click at [417, 568] on img at bounding box center [439, 544] width 123 height 123
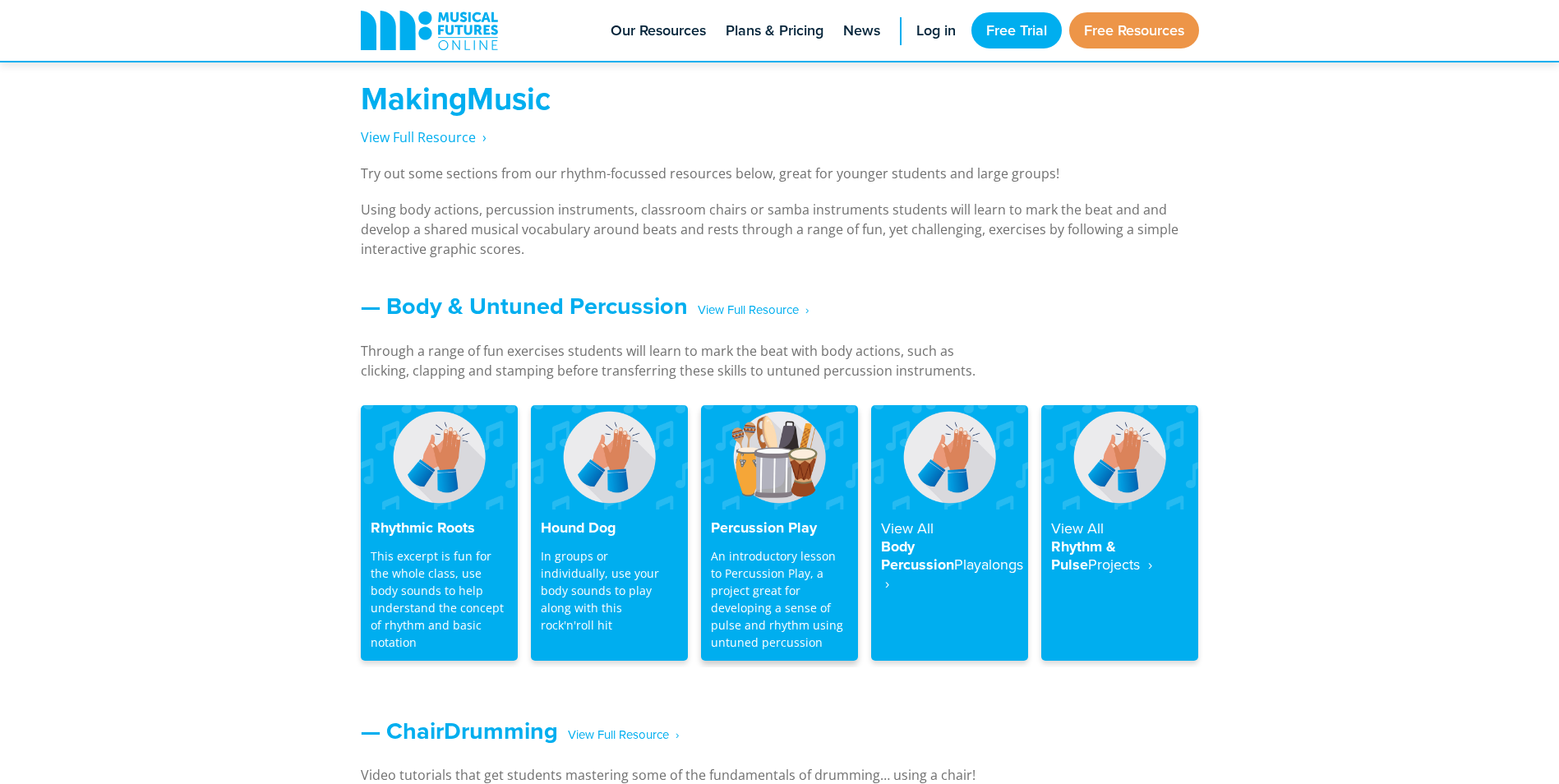
scroll to position [1217, 0]
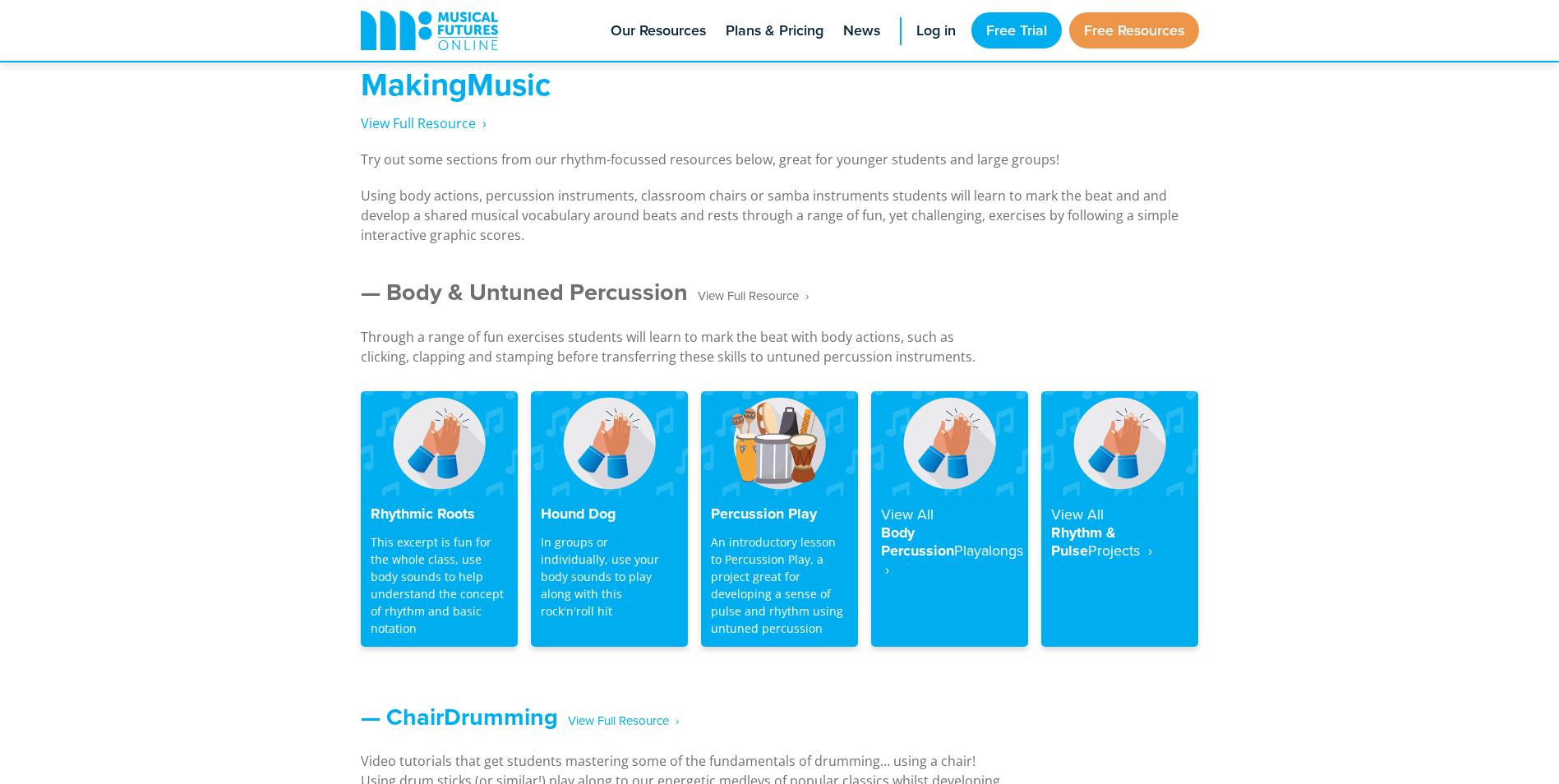
click at [756, 290] on span "‎ ‎ ‎ View Full Resource‎‏‏‎ ‎ ›" at bounding box center [747, 295] width 121 height 29
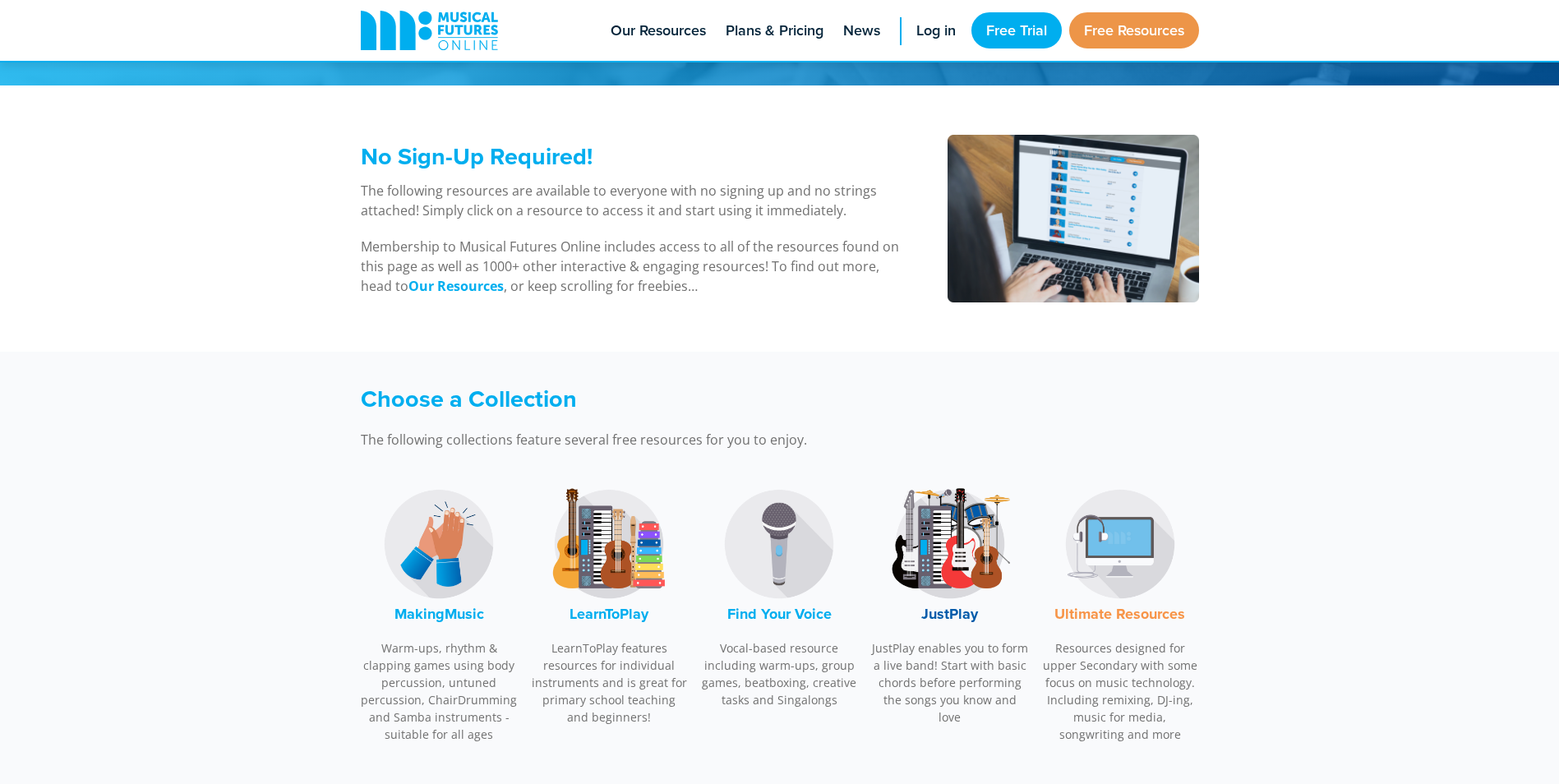
scroll to position [247, 0]
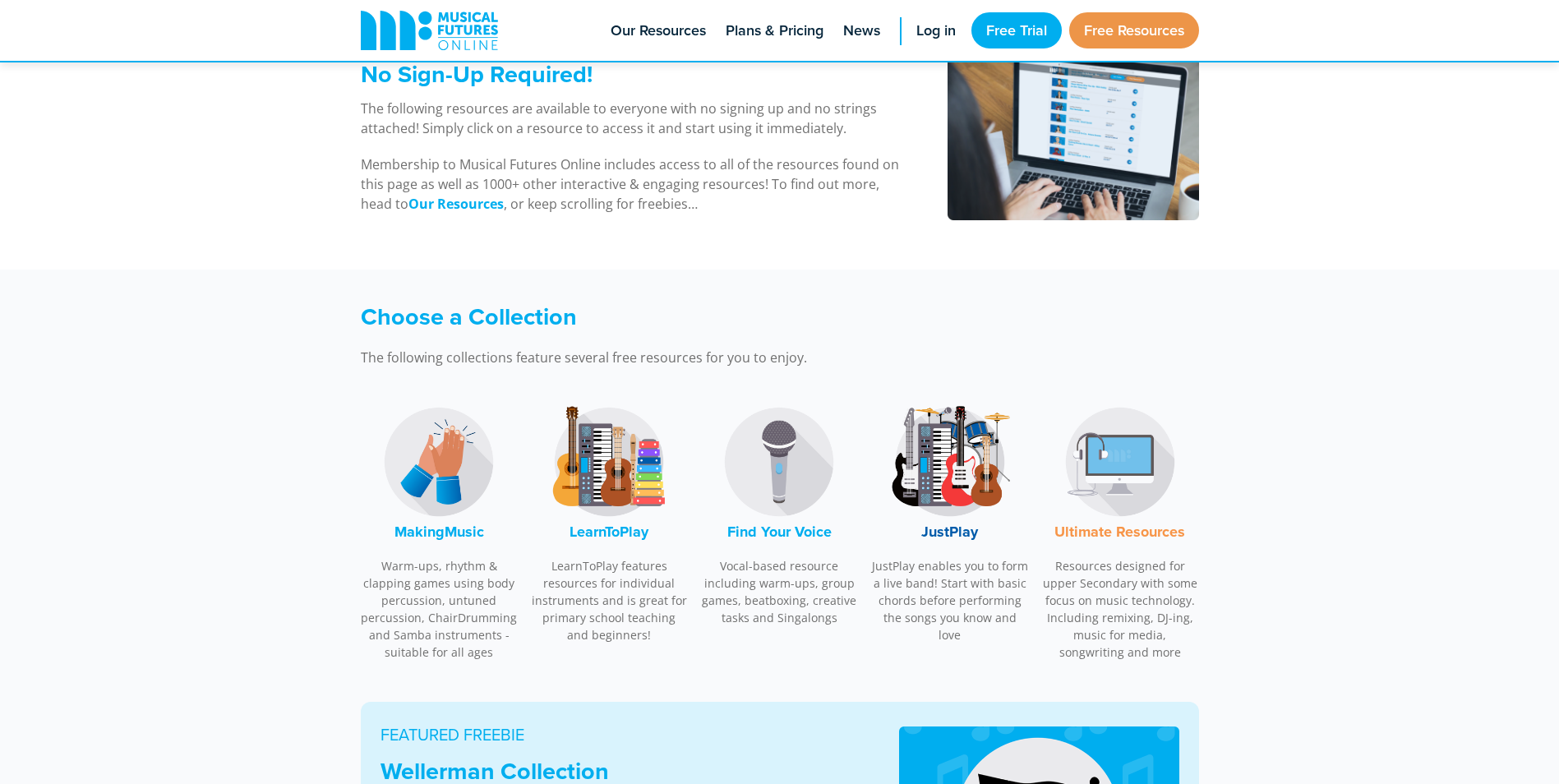
click at [478, 526] on font "MakingMusic" at bounding box center [439, 531] width 89 height 21
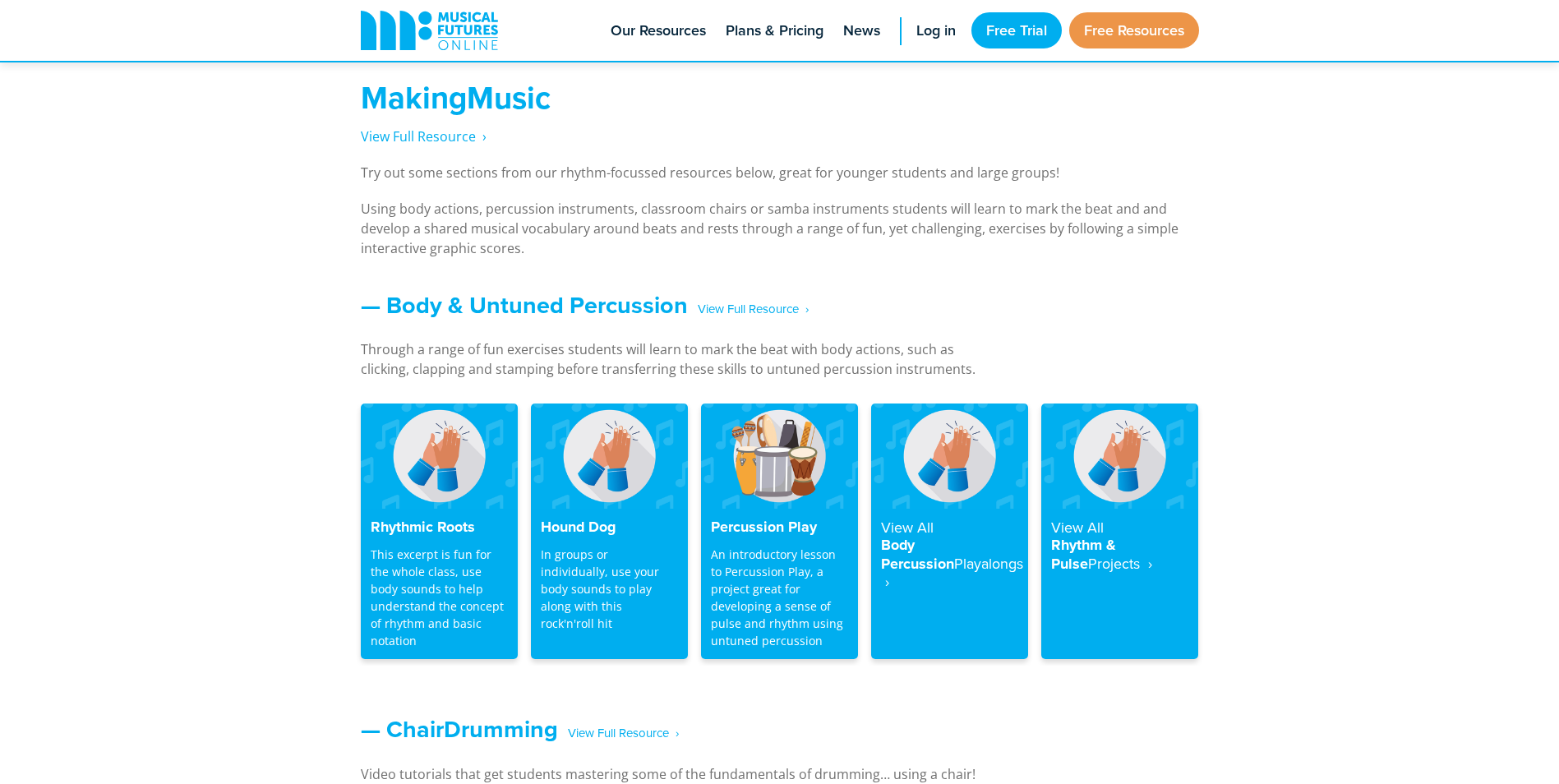
scroll to position [1216, 0]
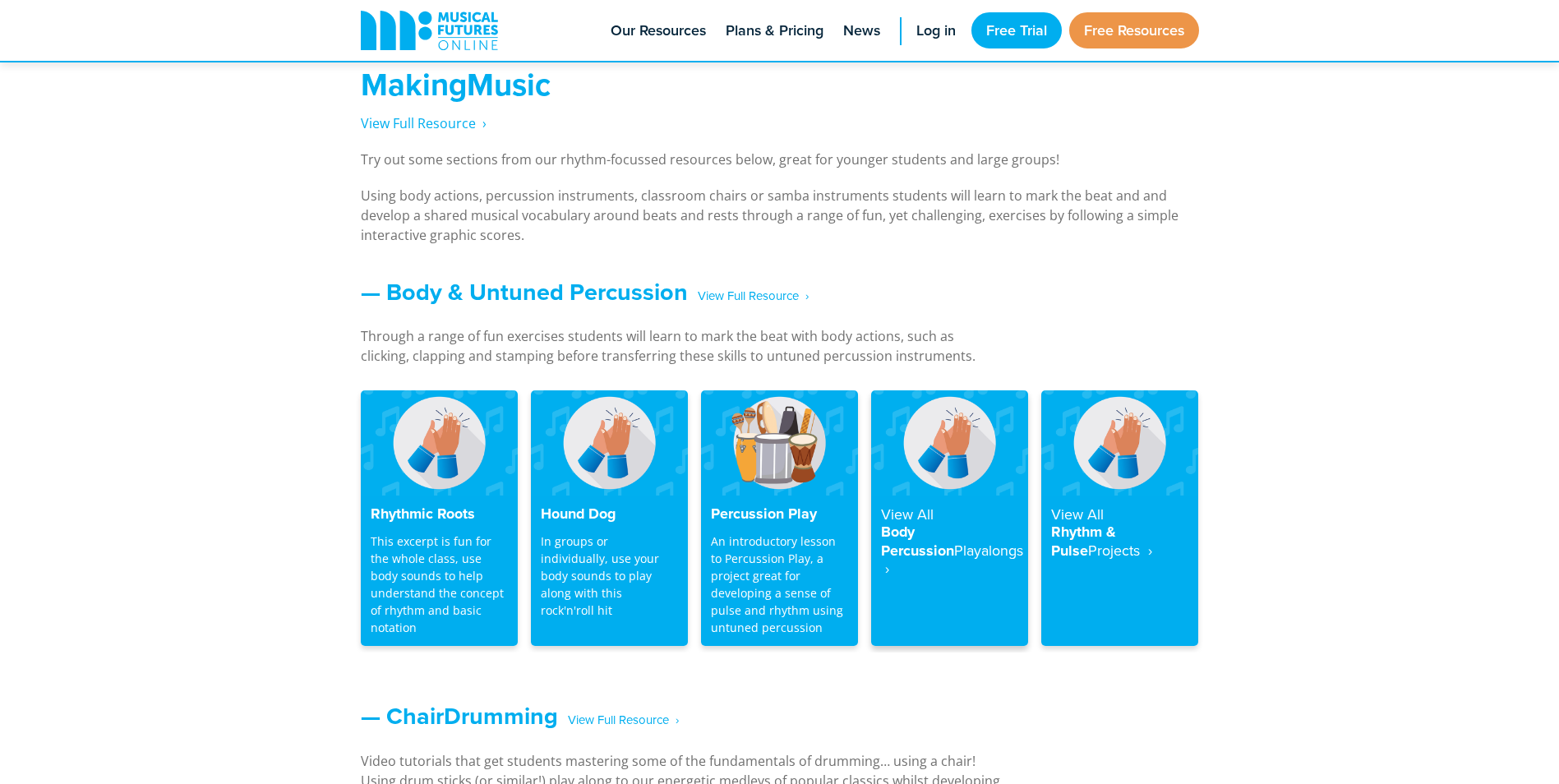
click at [936, 546] on strong "Playalongs ‎ ›" at bounding box center [952, 559] width 142 height 40
